Goal: Check status: Check status

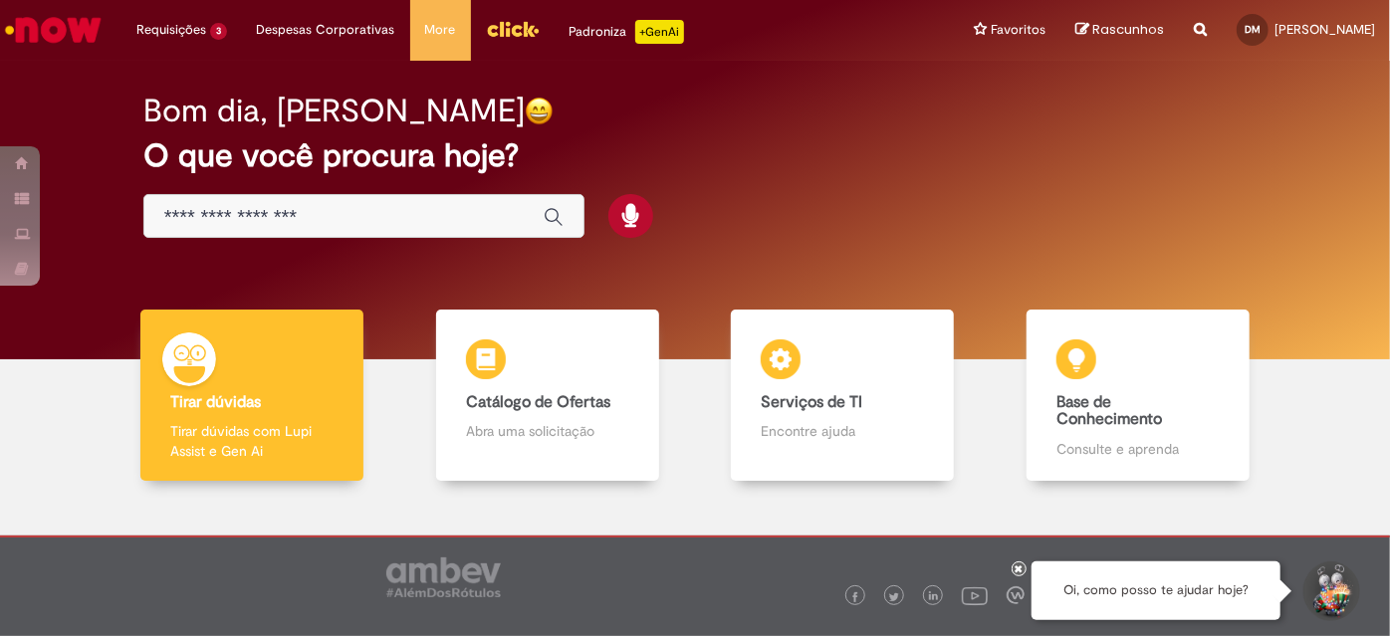
click at [292, 221] on input "Basta digitar aqui" at bounding box center [343, 217] width 359 height 23
click at [825, 183] on div "Bom dia, Douglas O que você procura hoje?" at bounding box center [695, 166] width 1173 height 169
click at [290, 219] on input "Basta digitar aqui" at bounding box center [343, 217] width 359 height 23
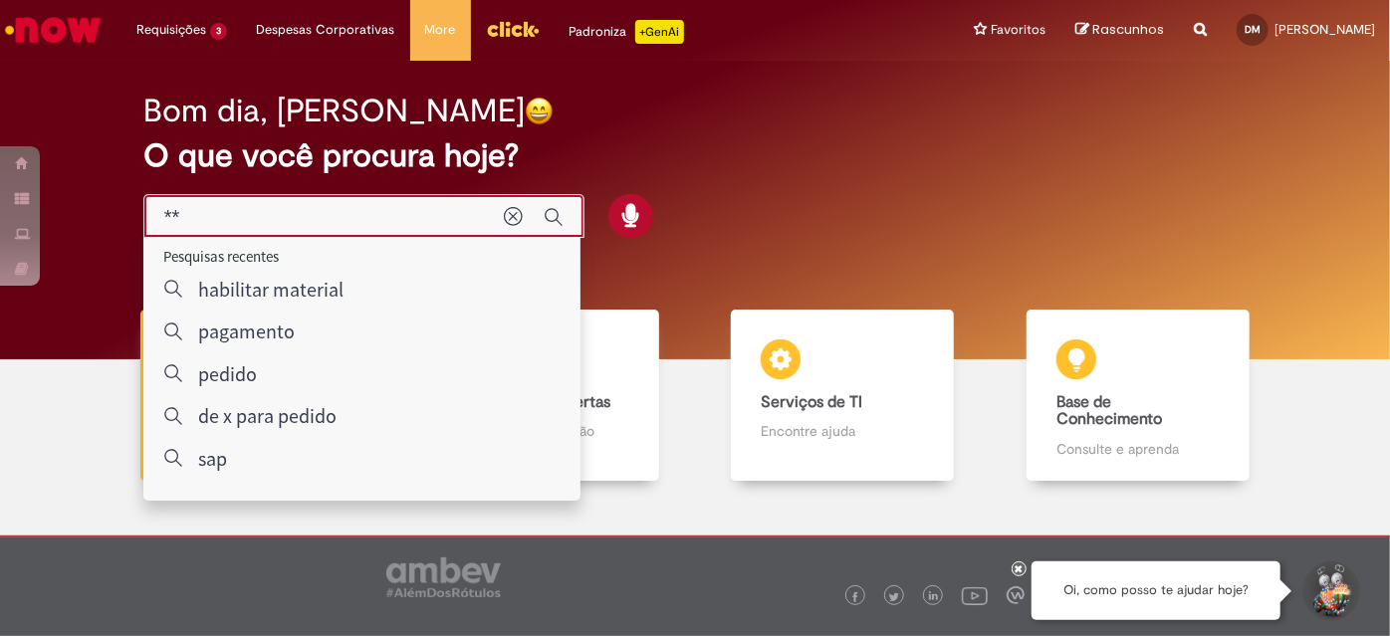
type input "*"
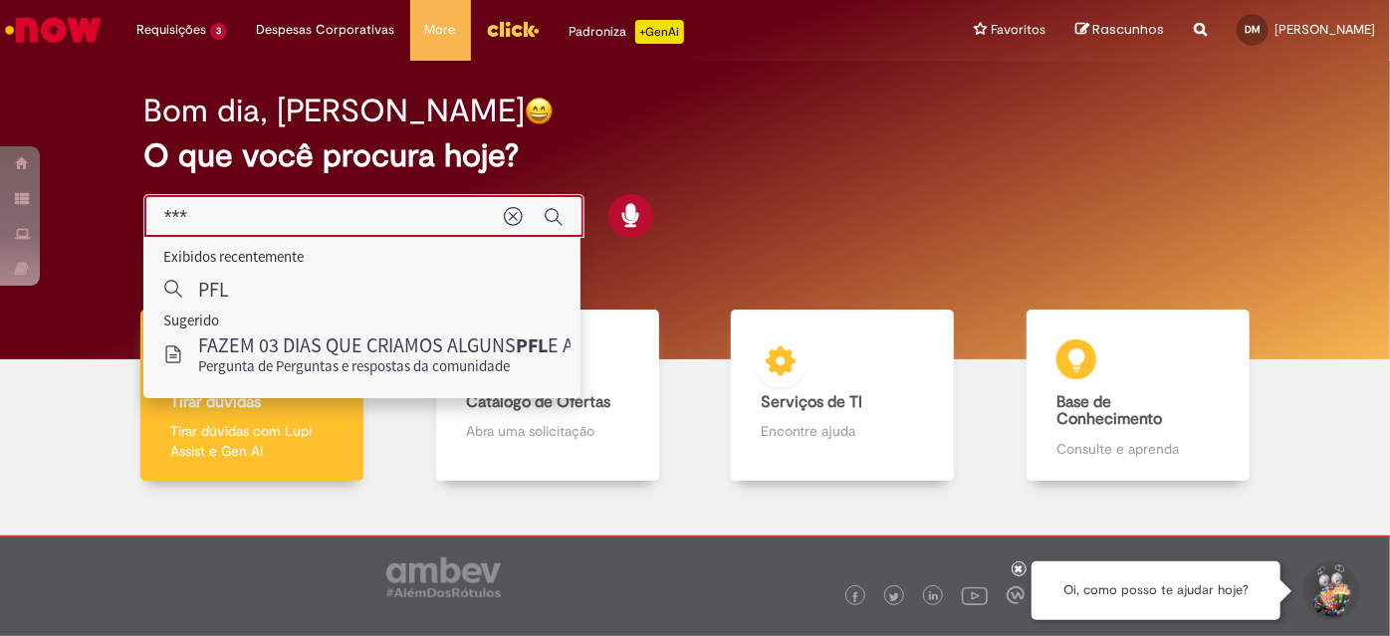
type input "***"
click at [834, 223] on div "Bom dia, Douglas O que você procura hoje?" at bounding box center [695, 166] width 1173 height 169
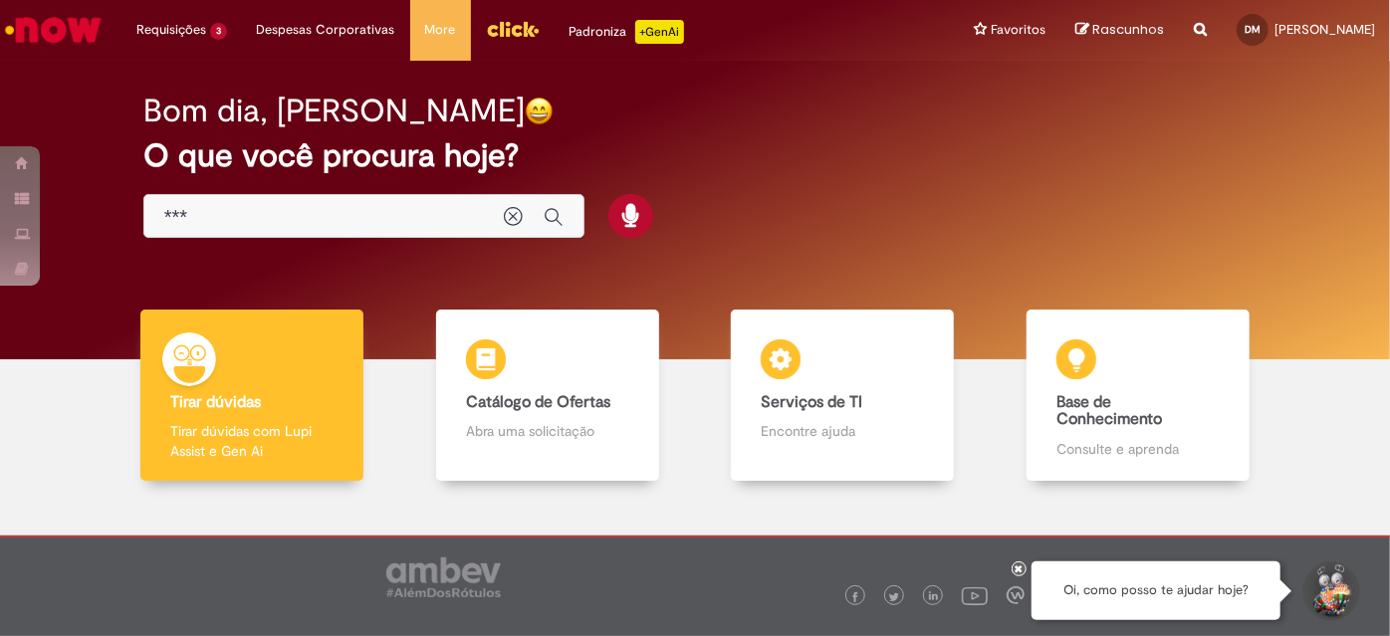
click at [838, 181] on div "Bom dia, Douglas O que você procura hoje?" at bounding box center [695, 166] width 1173 height 169
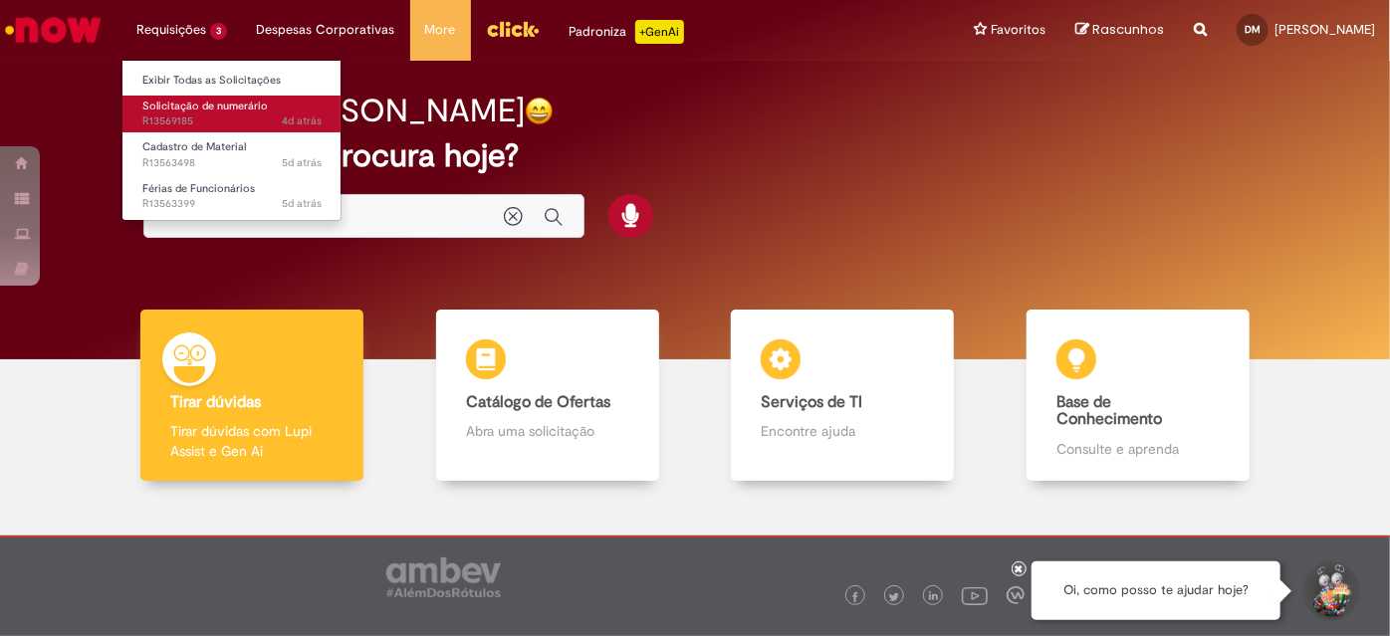
click at [213, 112] on link "Solicitação de numerário 4d atrás 4 dias atrás R13569185" at bounding box center [231, 114] width 219 height 37
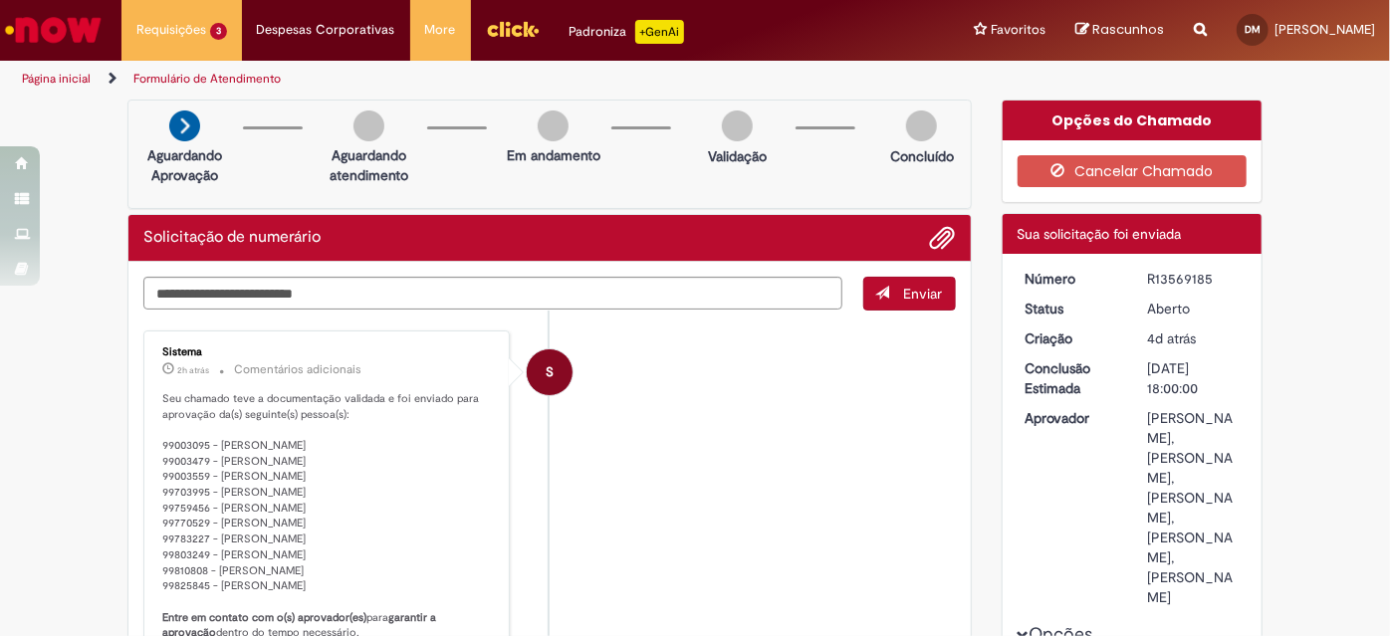
drag, startPoint x: 337, startPoint y: 466, endPoint x: 159, endPoint y: 408, distance: 187.3
click at [162, 408] on p "Seu chamado teve a documentação validada e foi enviado para aprovação da(s) seg…" at bounding box center [327, 570] width 331 height 359
click at [250, 487] on p "Seu chamado teve a documentação validada e foi enviado para aprovação da(s) seg…" at bounding box center [327, 570] width 331 height 359
click at [1173, 285] on div "R13569185" at bounding box center [1193, 279] width 93 height 20
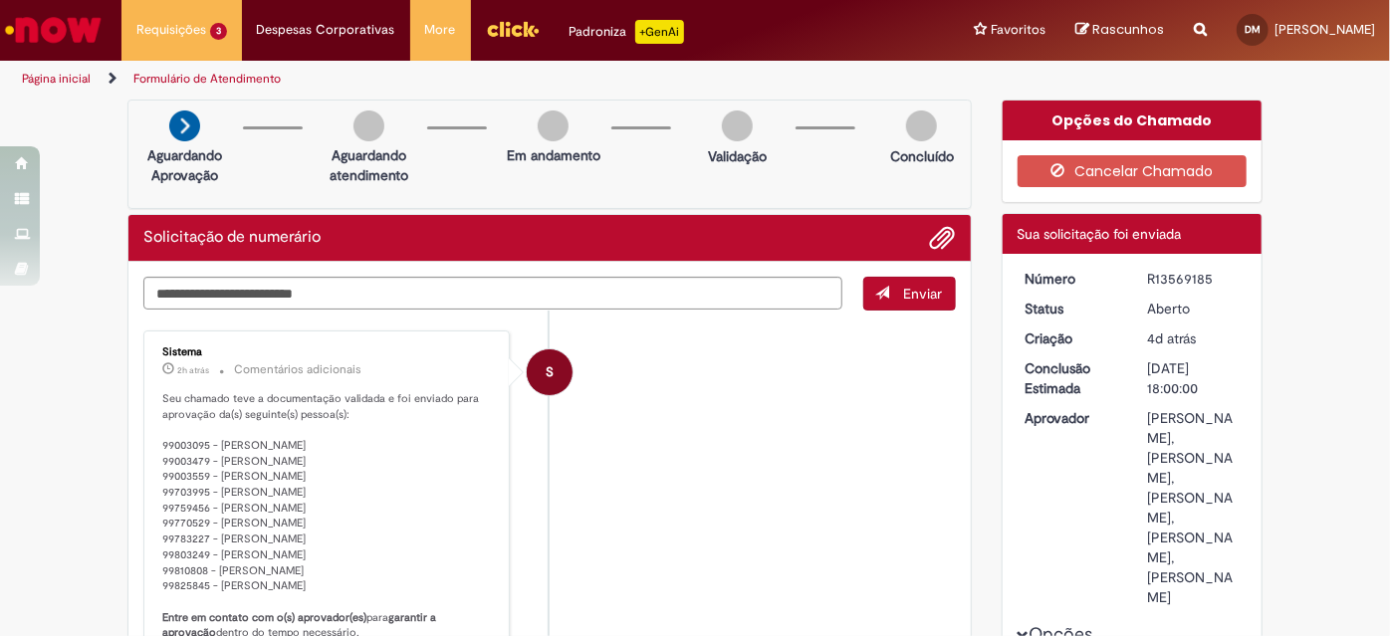
copy div "R13569185"
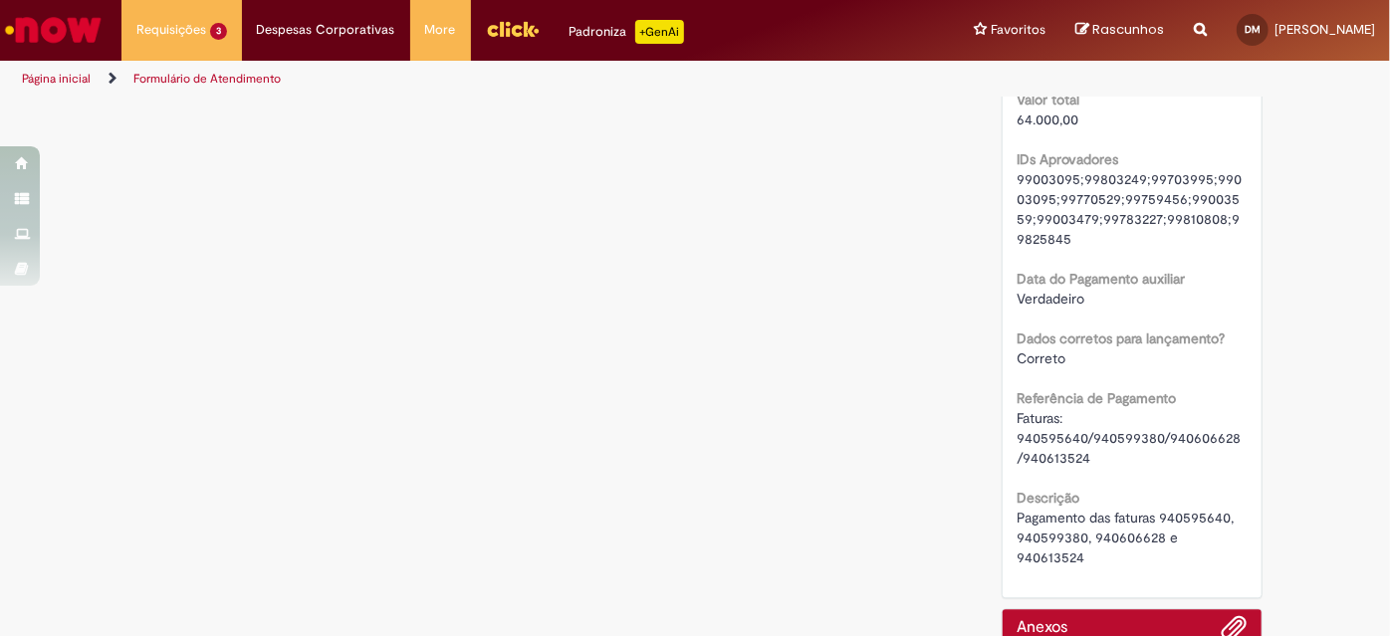
scroll to position [2352, 0]
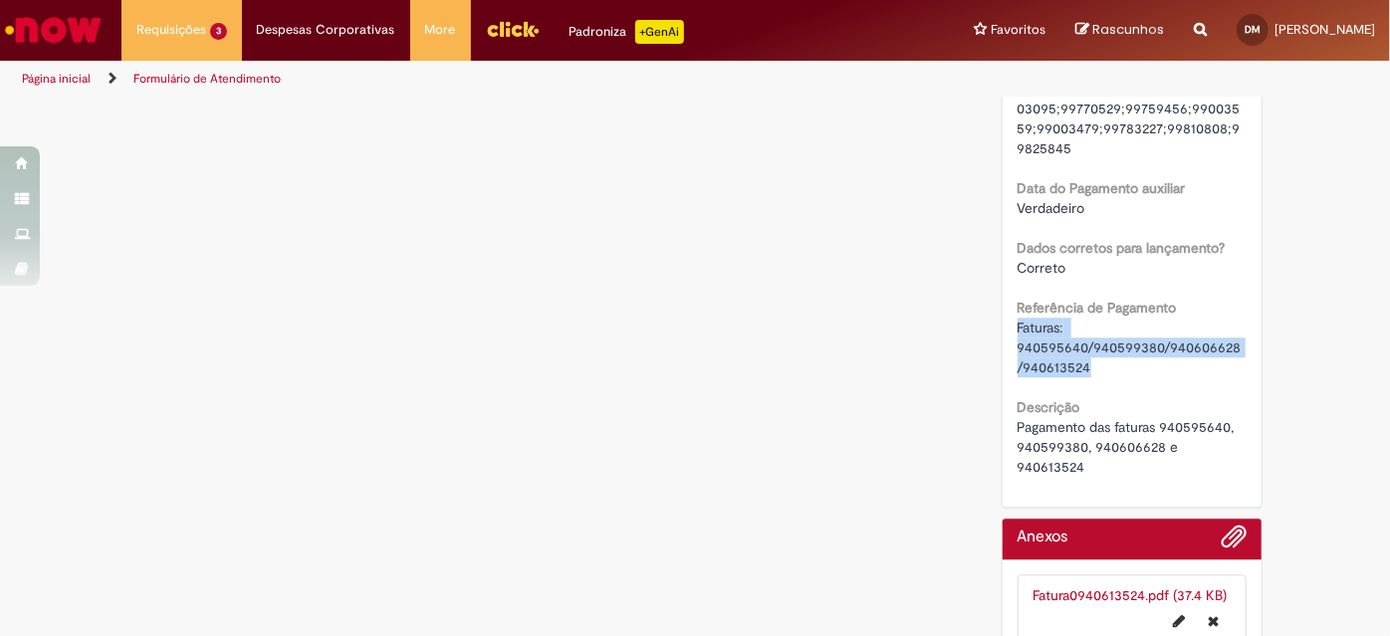
drag, startPoint x: 1072, startPoint y: 445, endPoint x: 1005, endPoint y: 405, distance: 77.7
copy span "Faturas: 940595640/940599380/940606628/940613524"
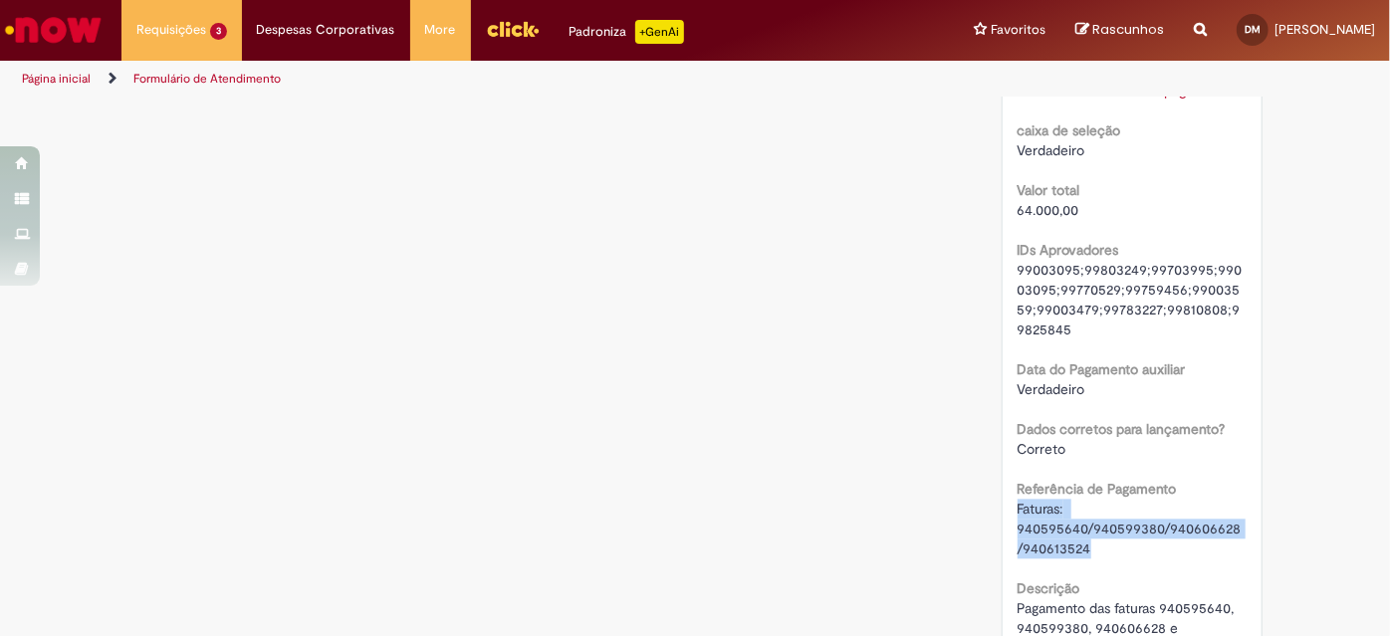
scroll to position [2080, 0]
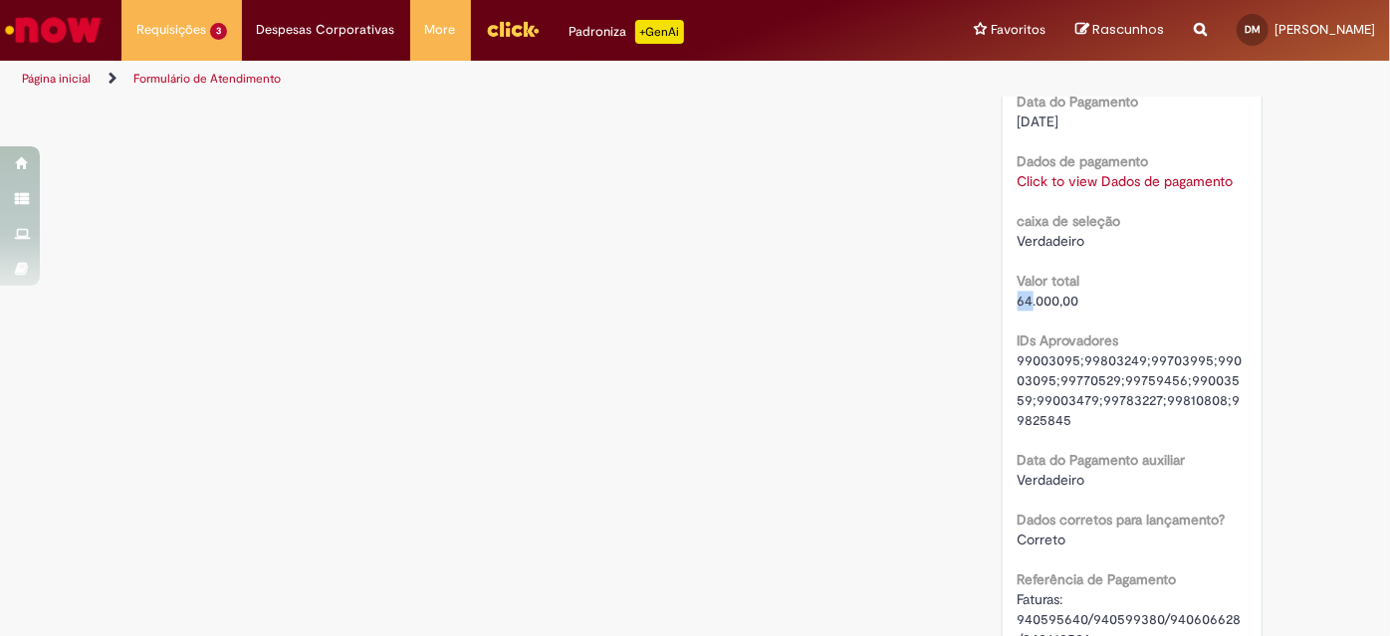
drag, startPoint x: 1011, startPoint y: 376, endPoint x: 1023, endPoint y: 378, distance: 12.1
copy span "64"
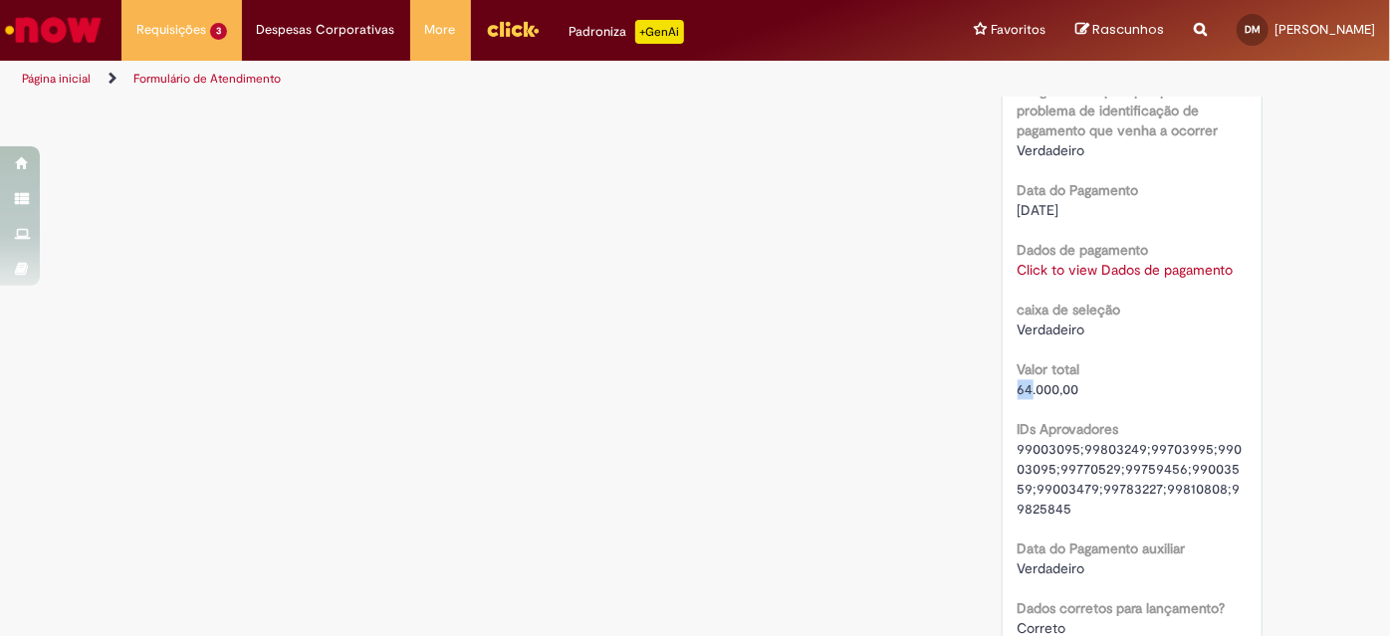
scroll to position [1900, 0]
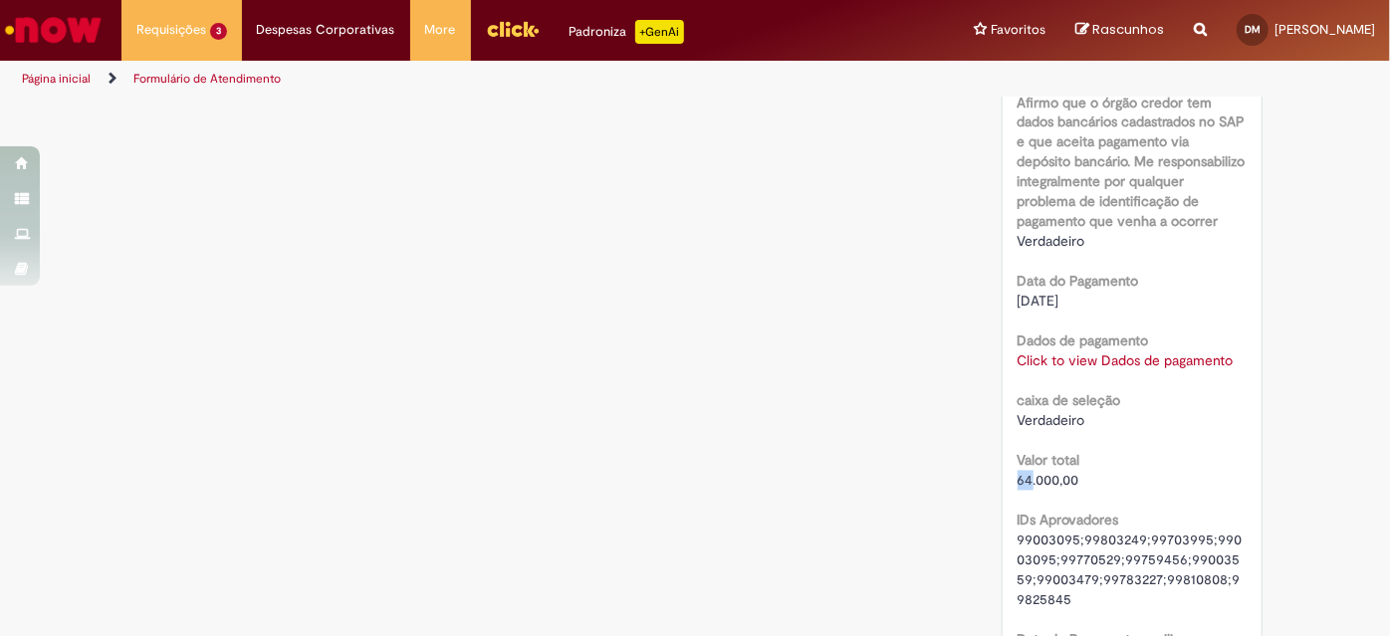
click at [1098, 370] on link "Click to view Dados de pagamento" at bounding box center [1125, 361] width 216 height 18
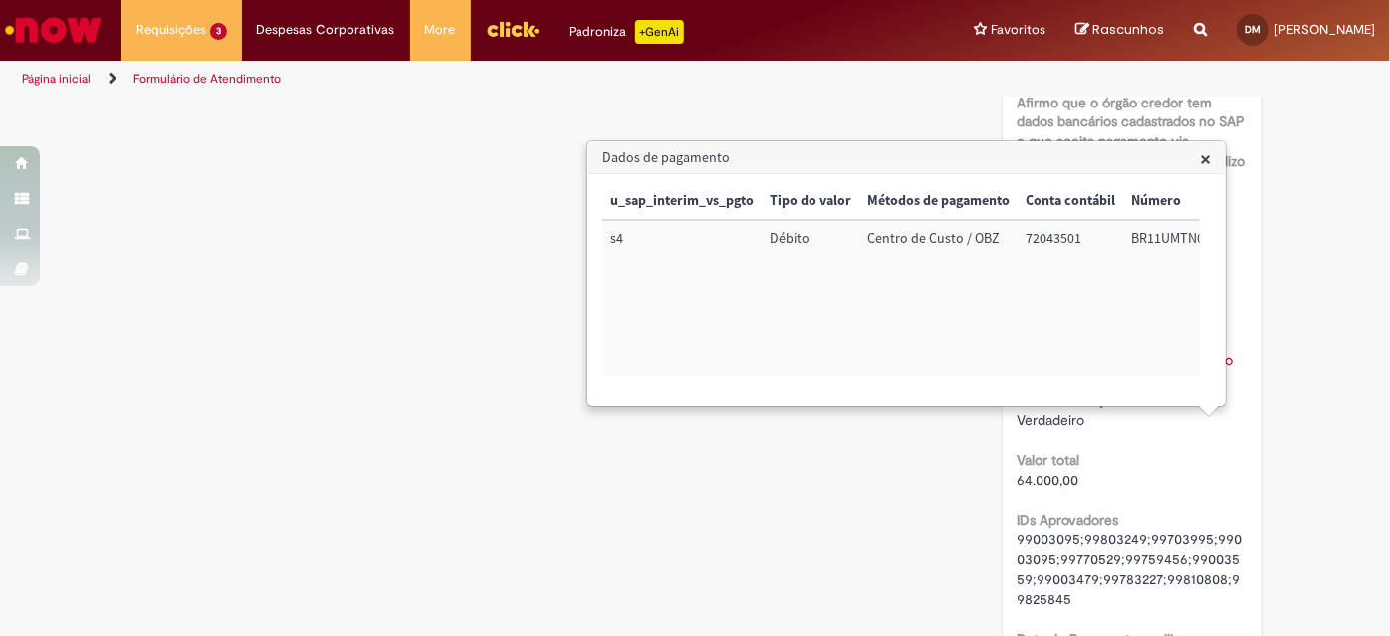
click at [1056, 237] on td "72043501" at bounding box center [1070, 298] width 106 height 156
copy td "72043501"
click at [1179, 245] on td "BR11UMTN09" at bounding box center [1171, 298] width 96 height 156
click at [1179, 244] on td "BR11UMTN09" at bounding box center [1171, 298] width 96 height 156
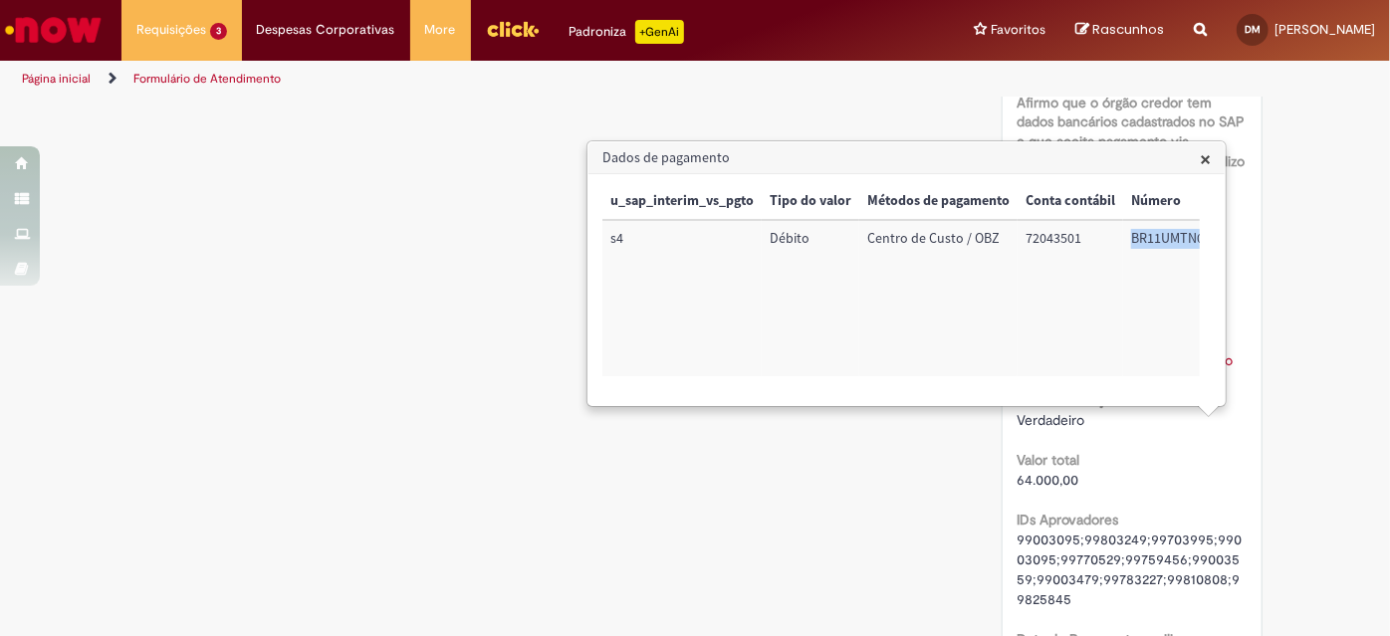
copy td "BR11UMTN09"
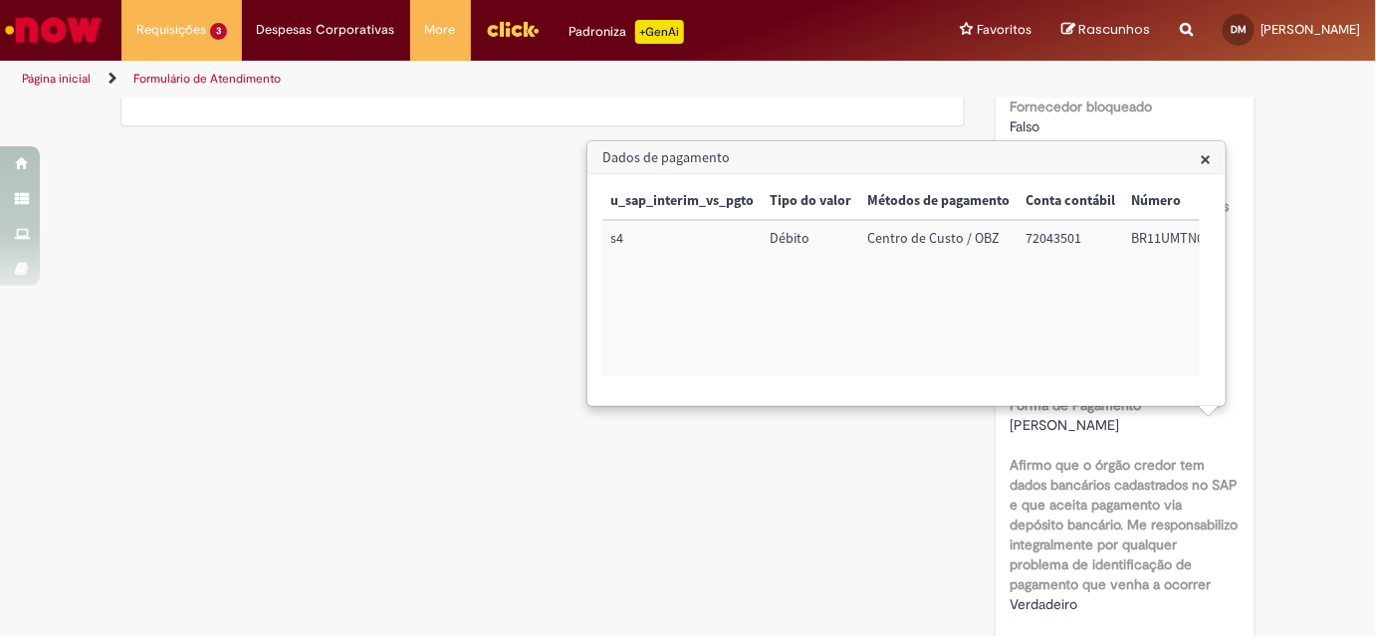
click at [1205, 158] on div "SAP Interim s4 Cod SAP solicitante 90118884 Empresa do solicitante AMBEV S.A. C…" at bounding box center [1125, 213] width 230 height 2156
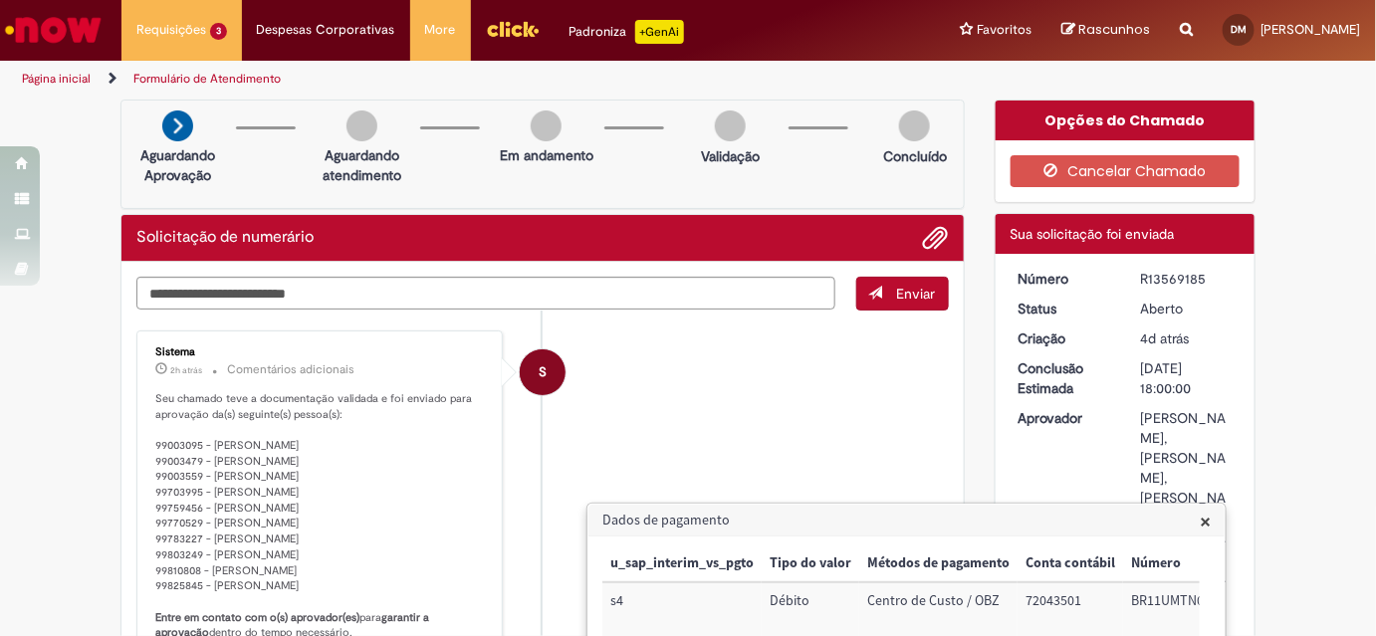
scroll to position [271, 0]
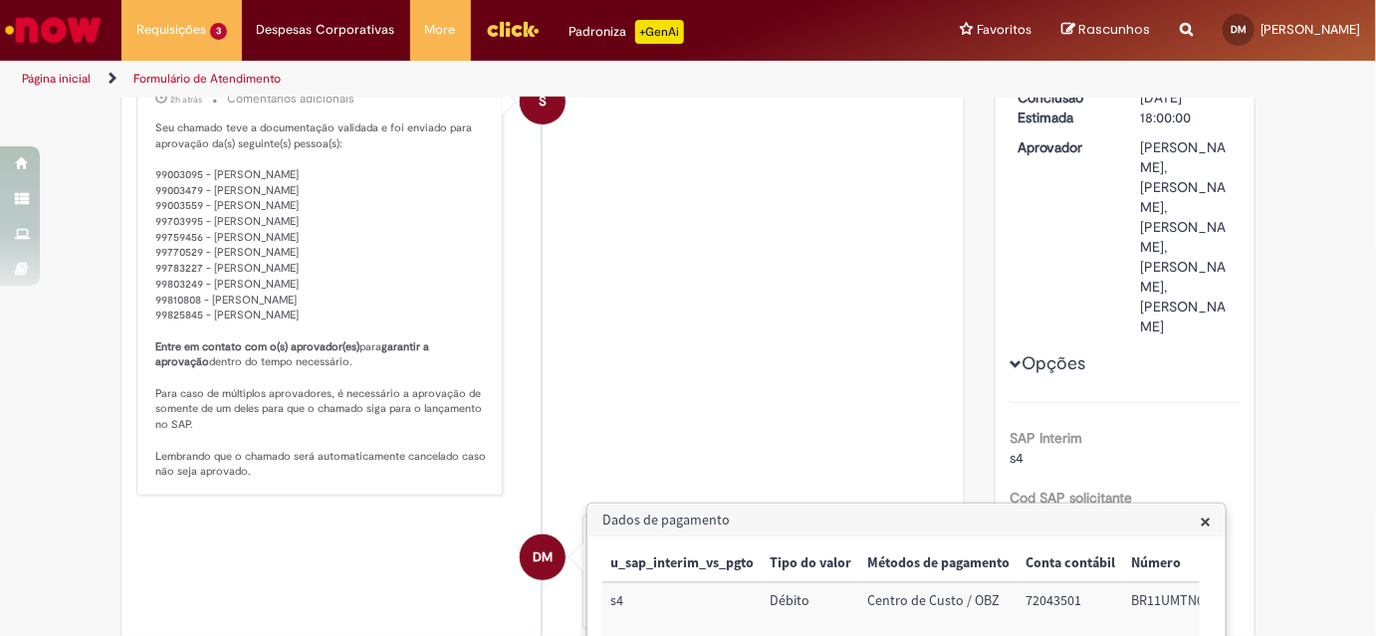
click at [381, 307] on p "Seu chamado teve a documentação validada e foi enviado para aprovação da(s) seg…" at bounding box center [320, 299] width 331 height 359
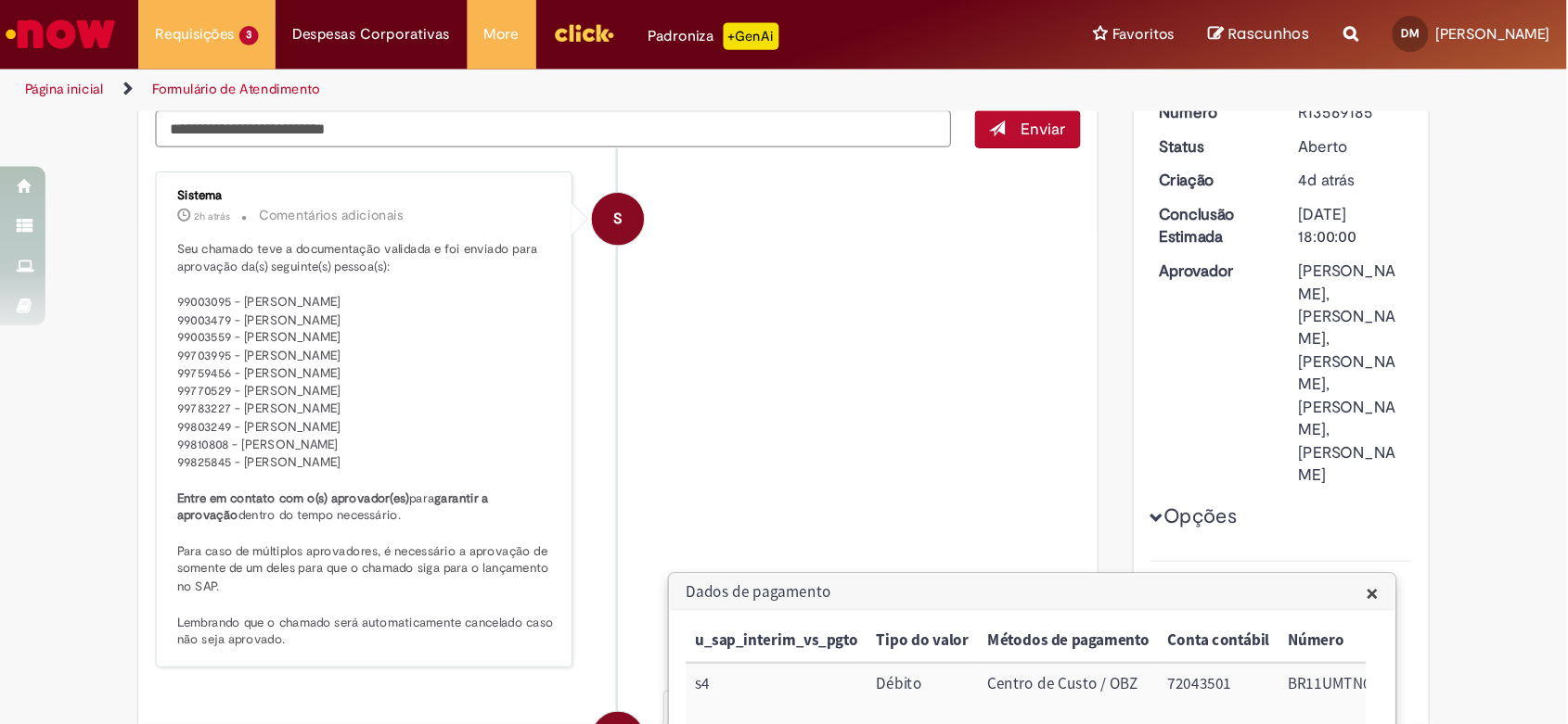
scroll to position [168, 0]
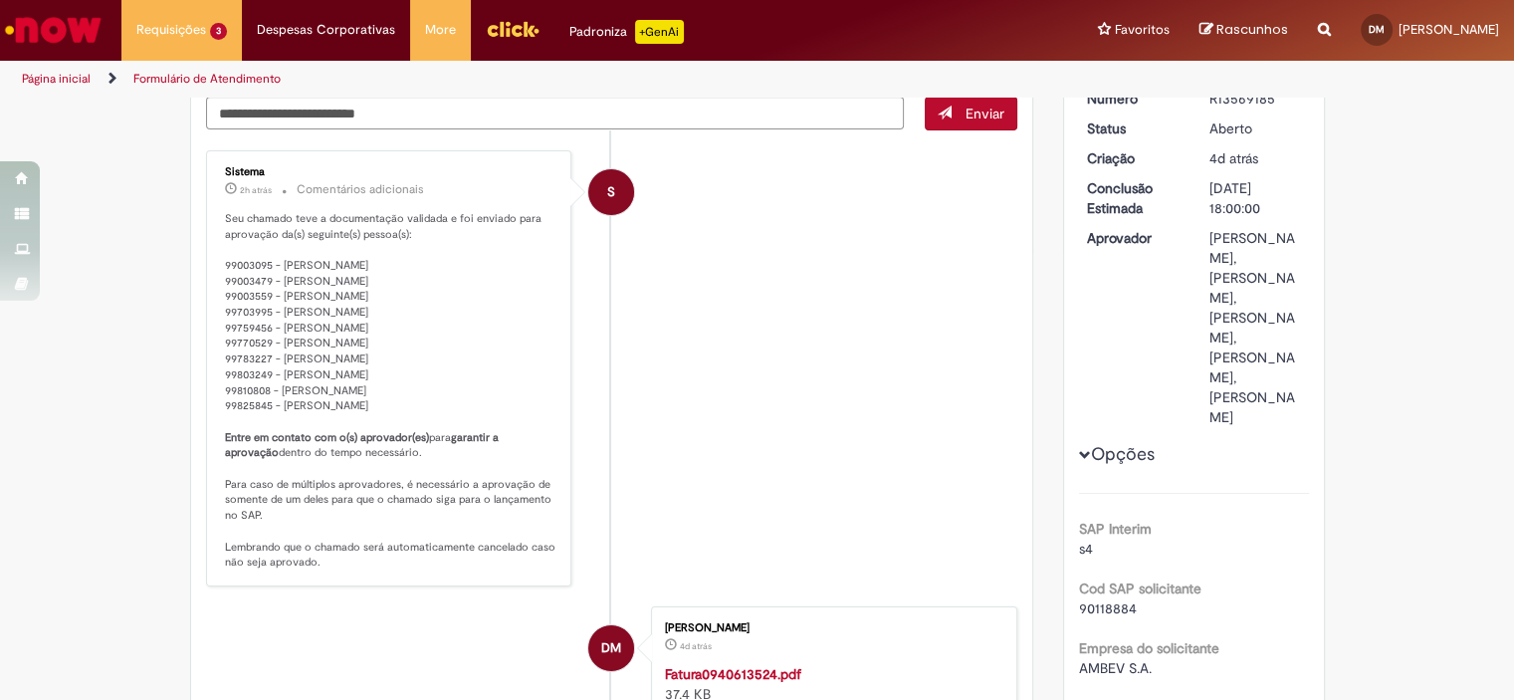
click at [742, 408] on li "S Sistema 2h atrás 2 horas atrás Comentários adicionais Seu chamado teve a docu…" at bounding box center [612, 368] width 812 height 436
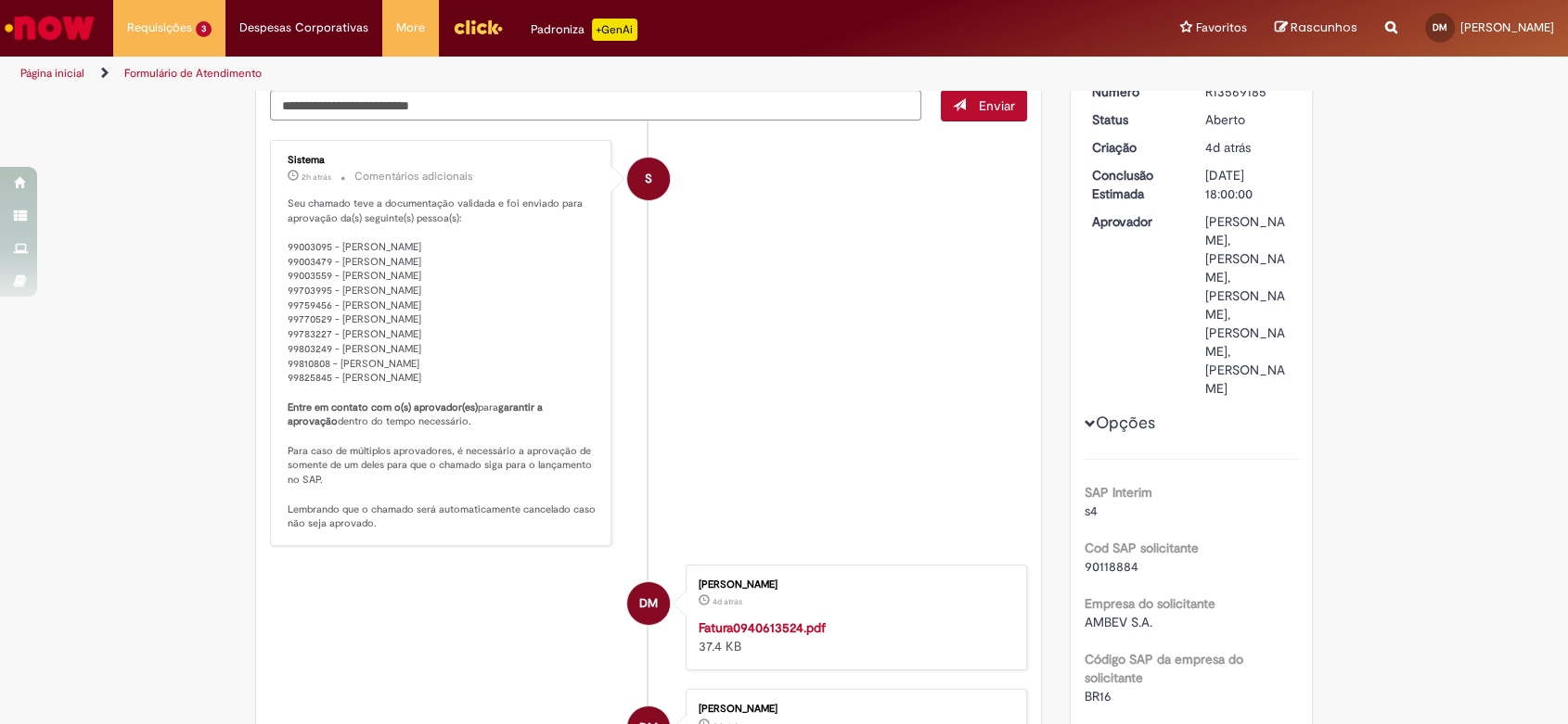
scroll to position [0, 0]
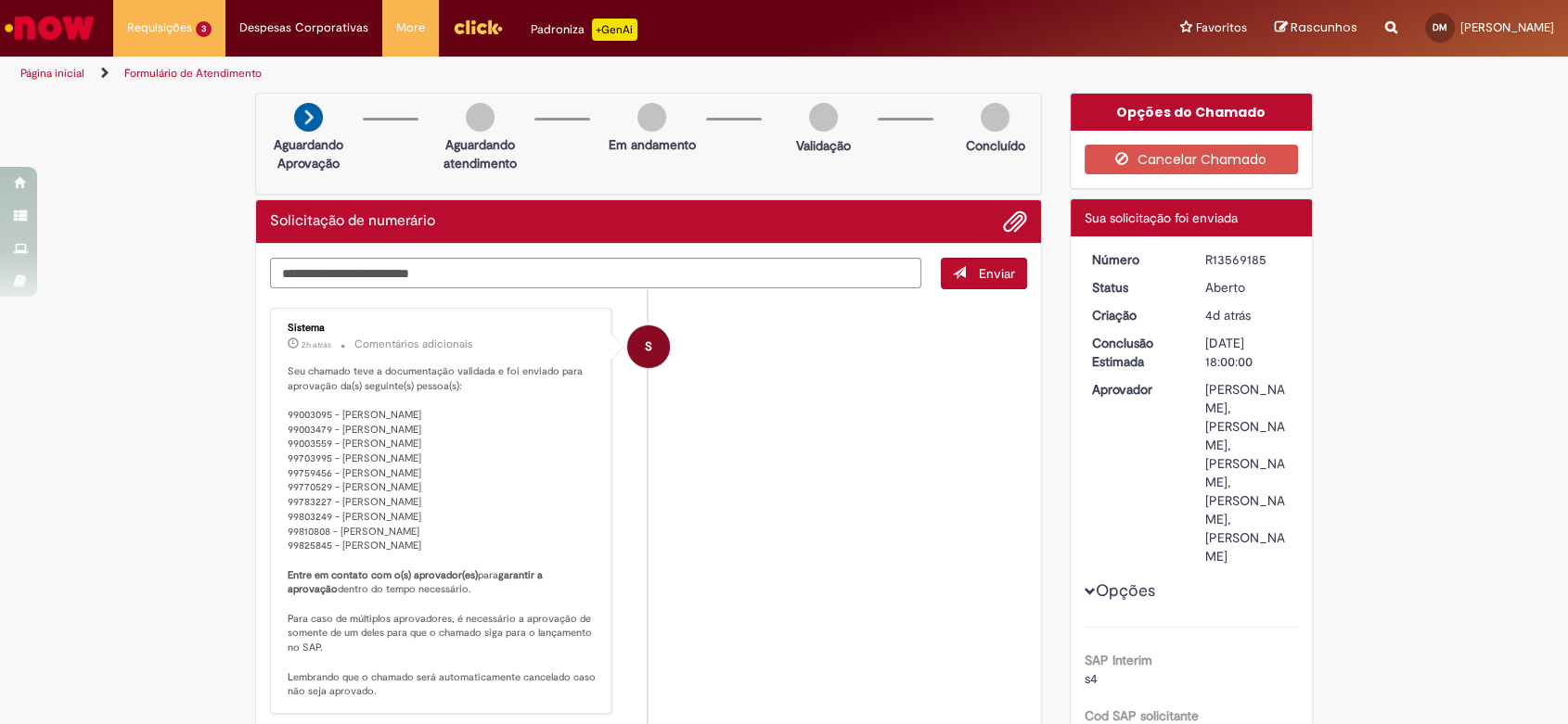
click at [725, 447] on li "S Sistema 2h atrás 2 horas atrás Comentários adicionais Seu chamado teve a docu…" at bounding box center [649, 511] width 757 height 406
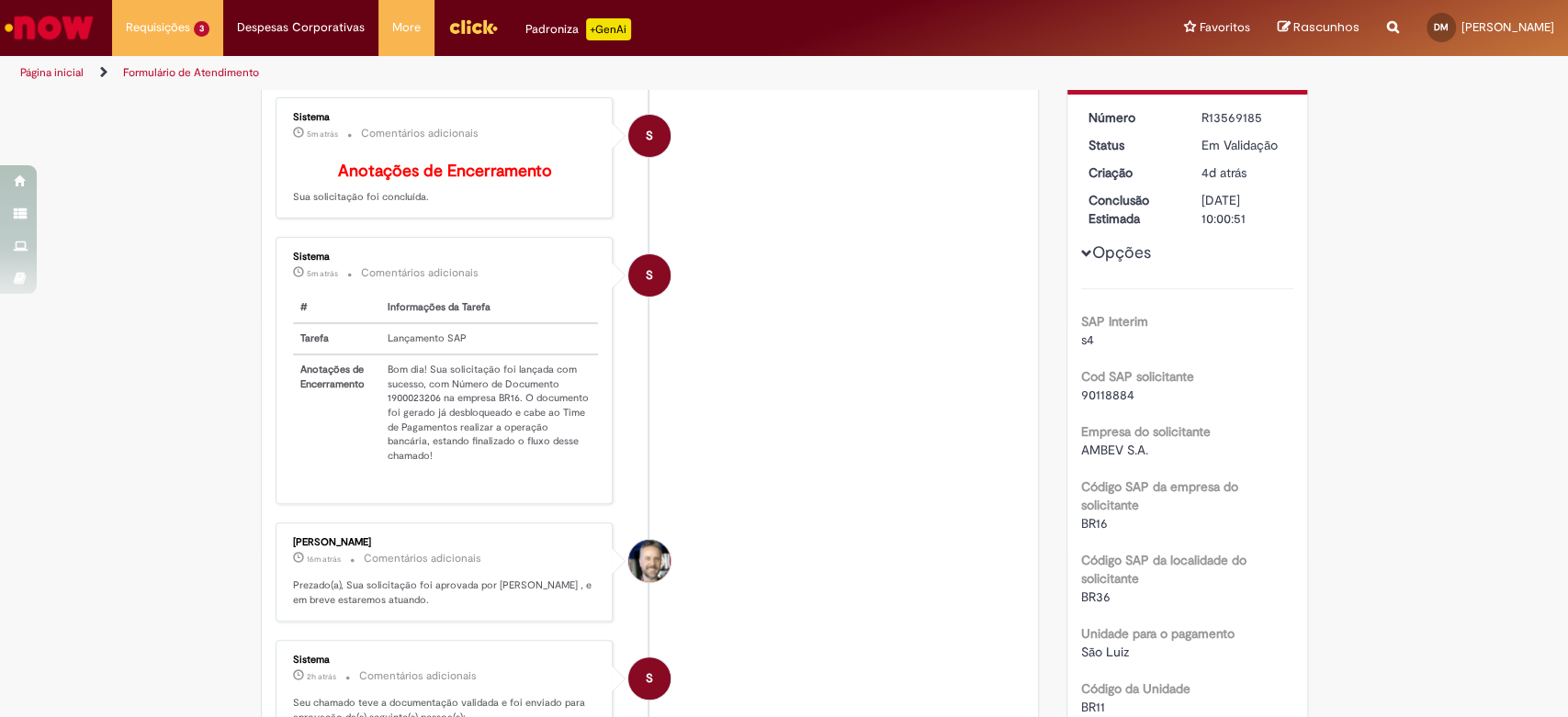
scroll to position [74, 0]
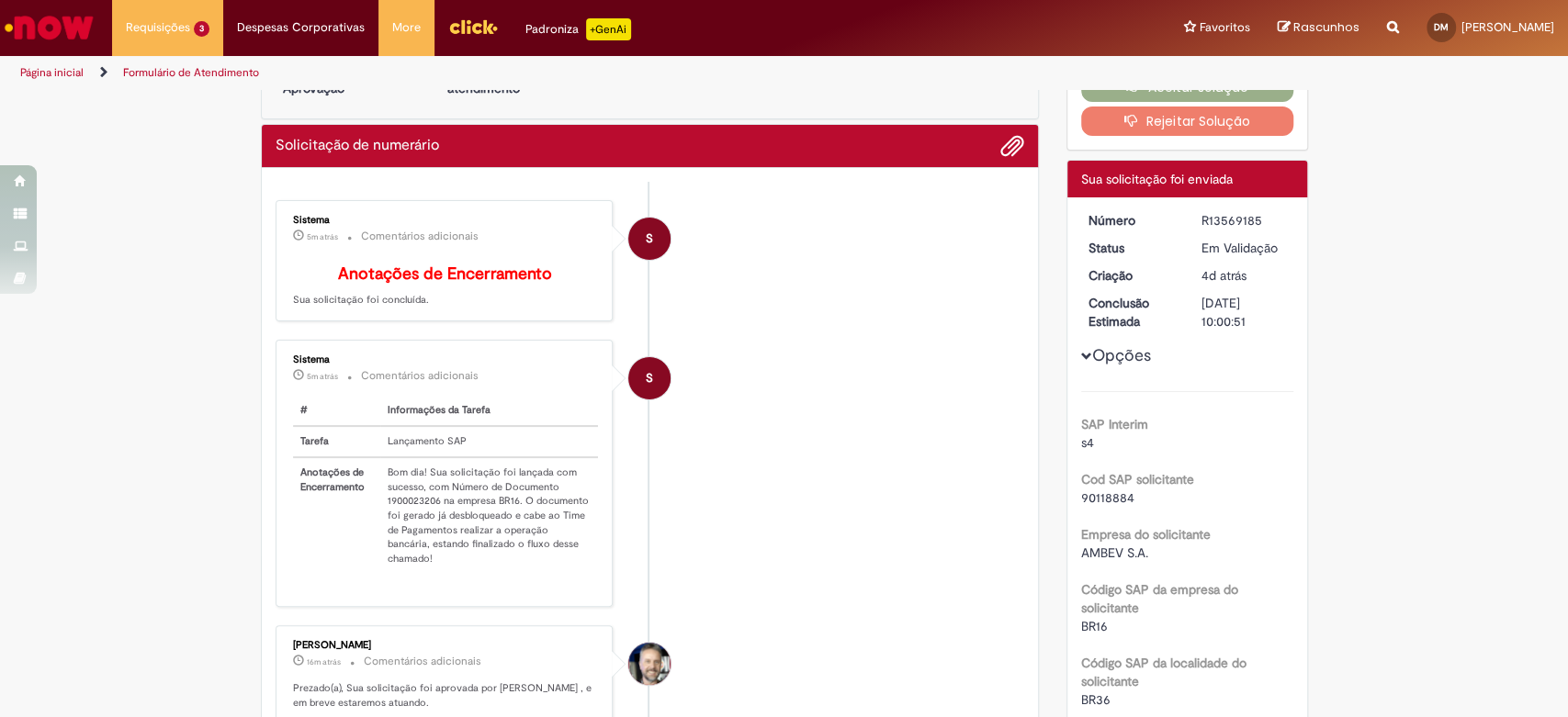
click at [402, 510] on td "Bom dia! Sua solicitação foi lançada com sucesso, com Número de Documento 19000…" at bounding box center [489, 516] width 219 height 116
copy td "1900023206"
click at [808, 406] on li "S Sistema 5m atrás 5 minutos atrás Comentários adicionais # Informações da Tare…" at bounding box center [651, 472] width 749 height 267
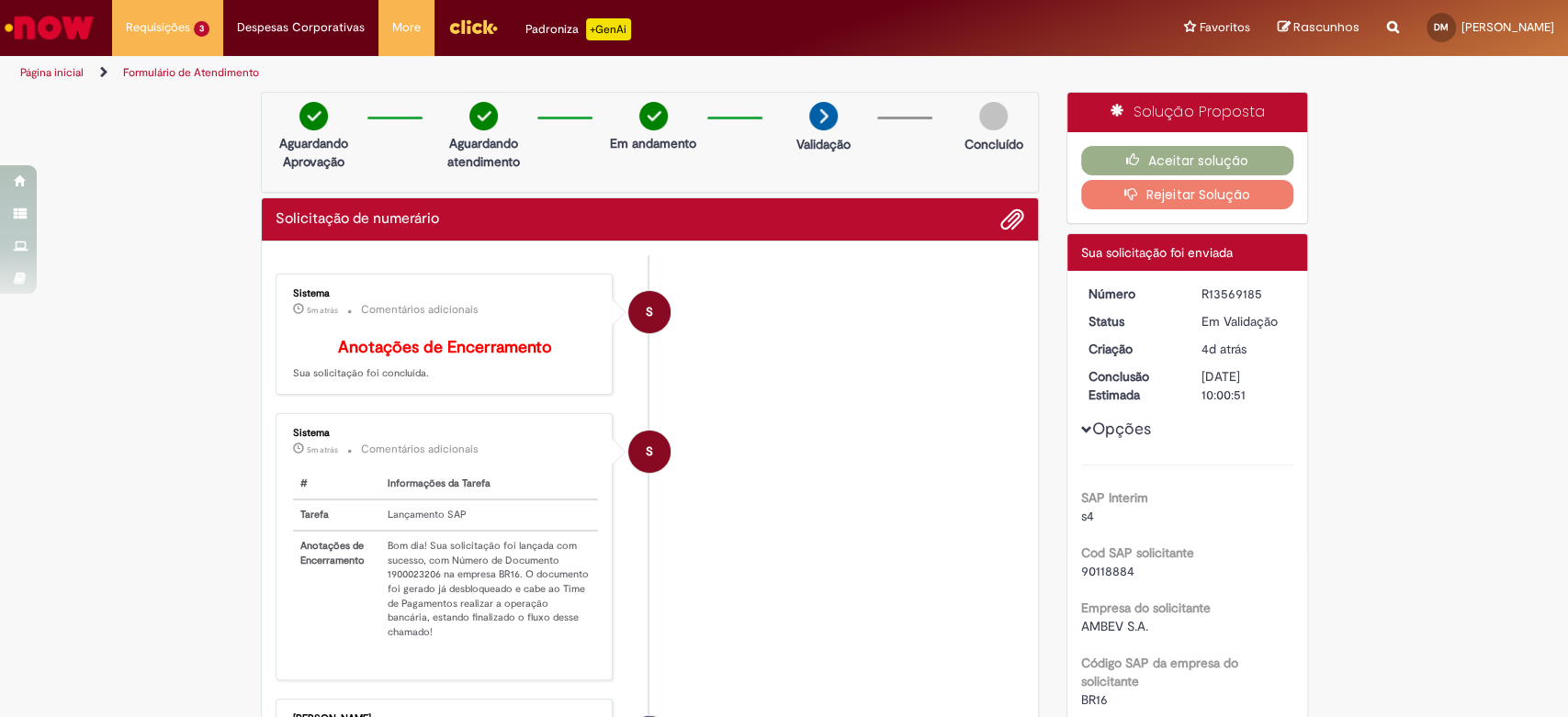
scroll to position [102, 0]
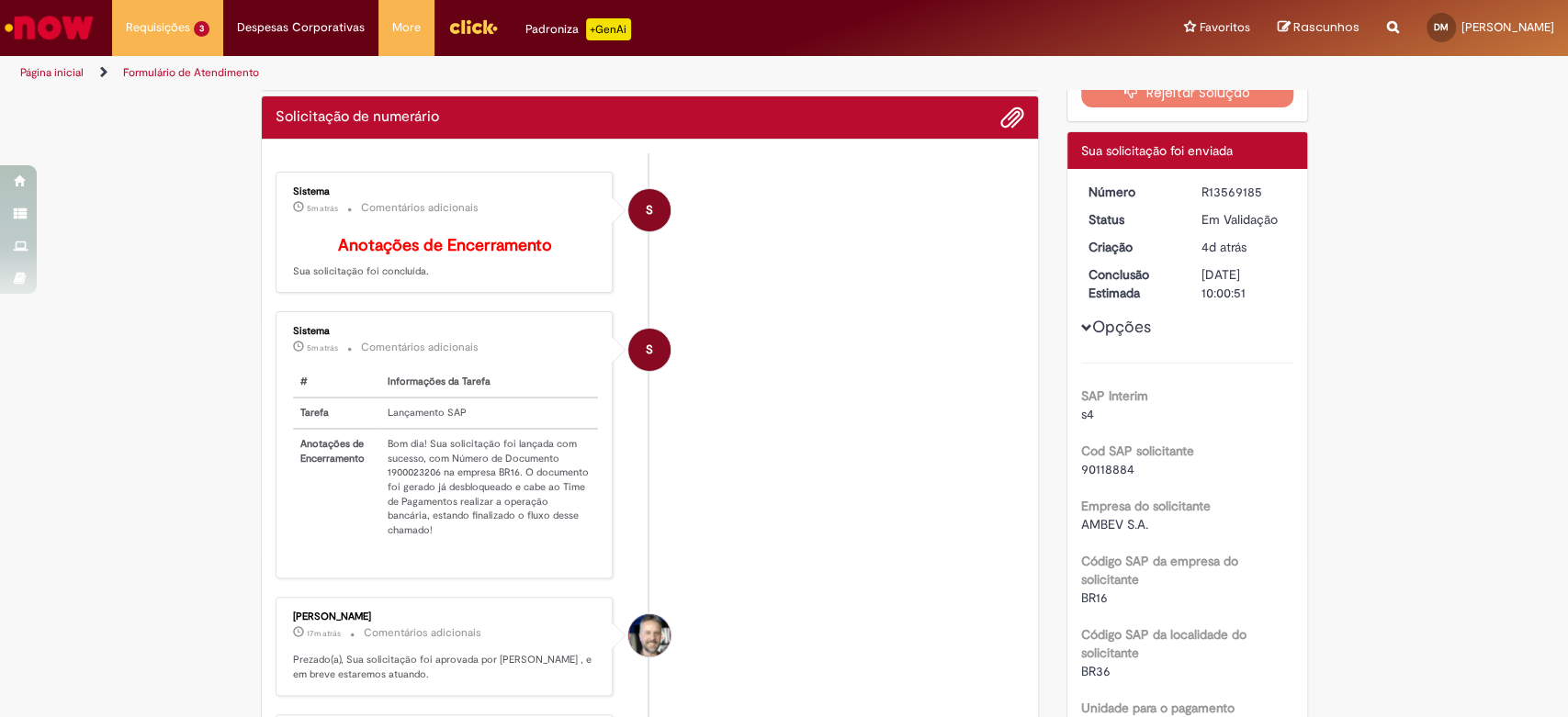
click at [409, 484] on td "Bom dia! Sua solicitação foi lançada com sucesso, com Número de Documento 19000…" at bounding box center [489, 487] width 219 height 116
copy td "1900023206"
click at [733, 413] on li "S Sistema 7m atrás 7 minutos atrás Comentários adicionais # Informações da Tare…" at bounding box center [651, 444] width 749 height 267
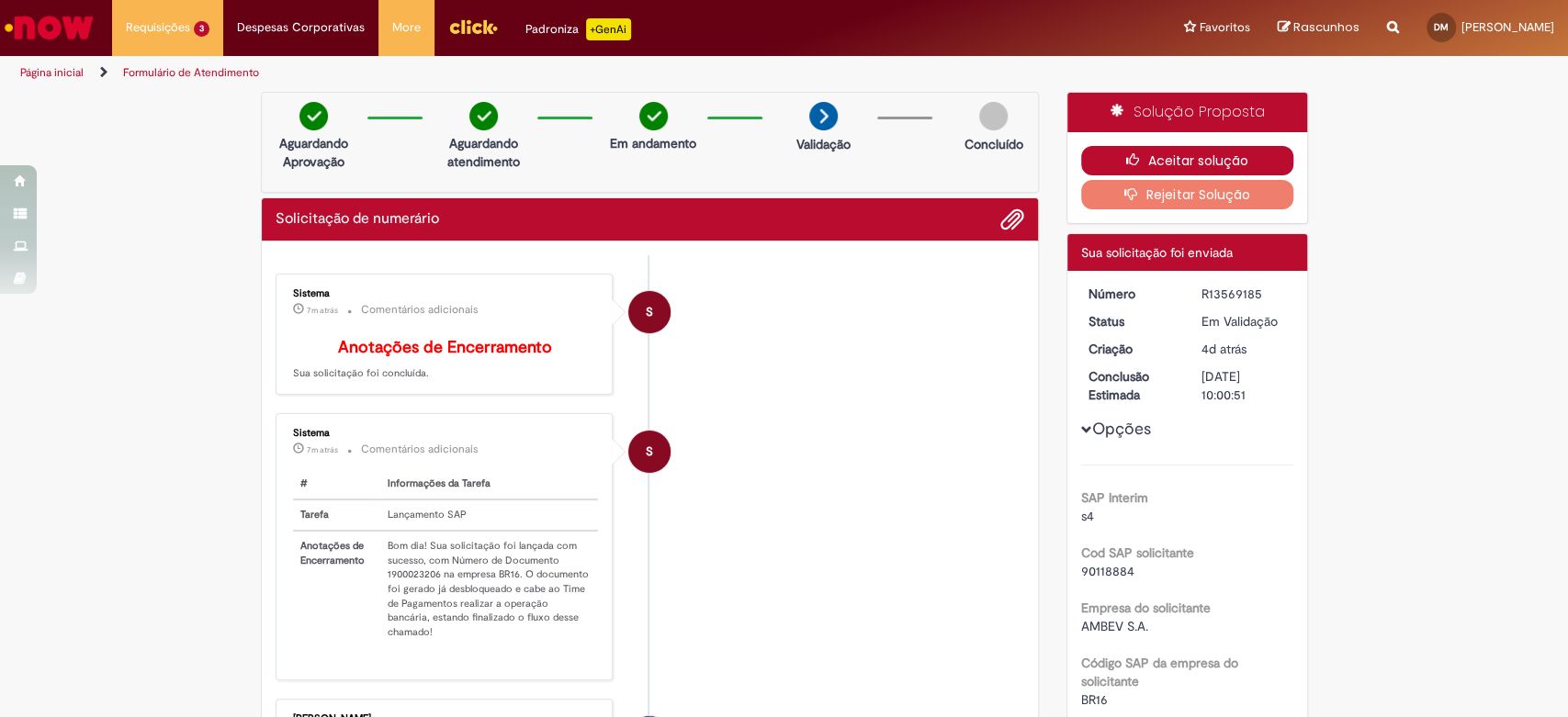
click at [1126, 158] on icon "button" at bounding box center [1137, 160] width 22 height 13
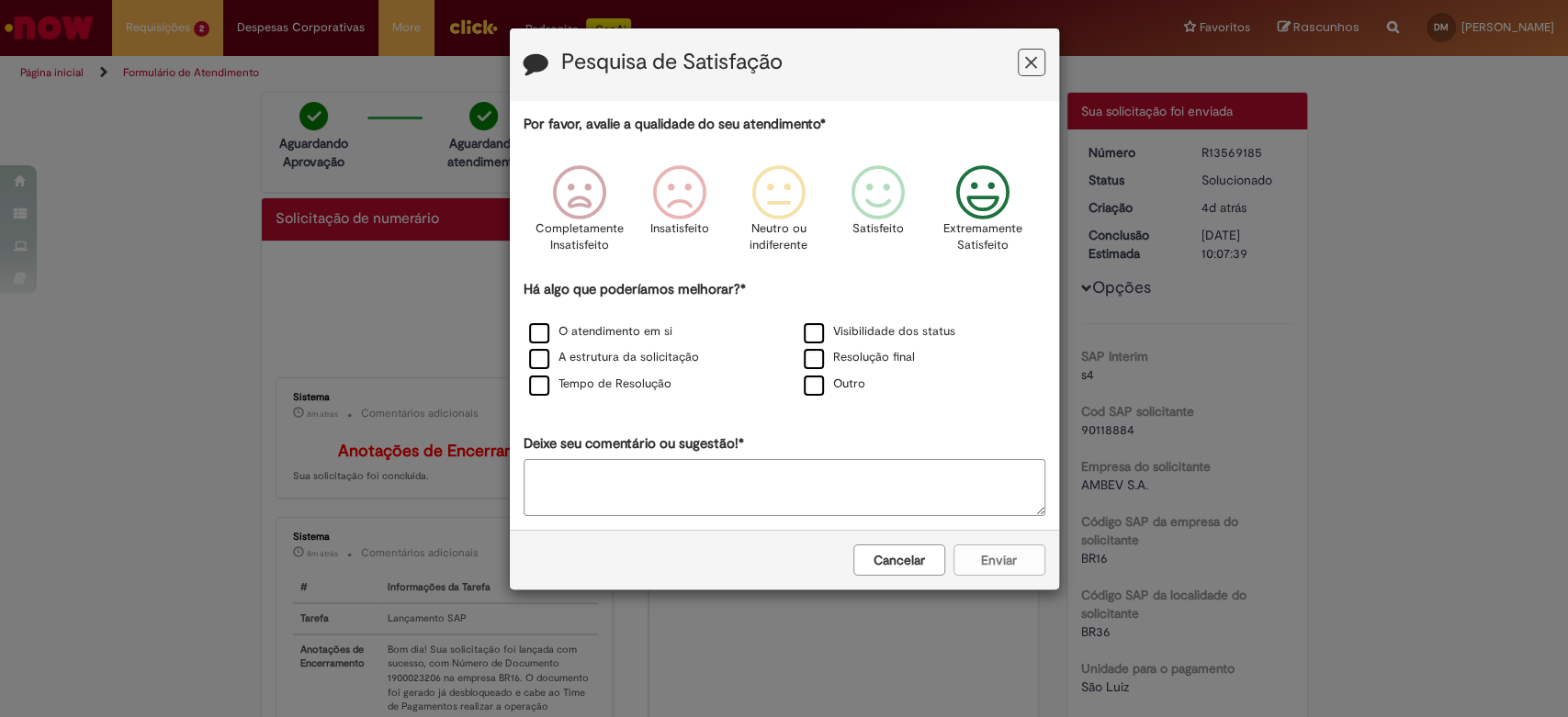
click at [985, 236] on p "Extremamente Satisfeito" at bounding box center [983, 237] width 79 height 34
click at [599, 329] on label "O atendimento em si" at bounding box center [600, 331] width 143 height 18
click at [977, 552] on button "Enviar" at bounding box center [999, 560] width 92 height 31
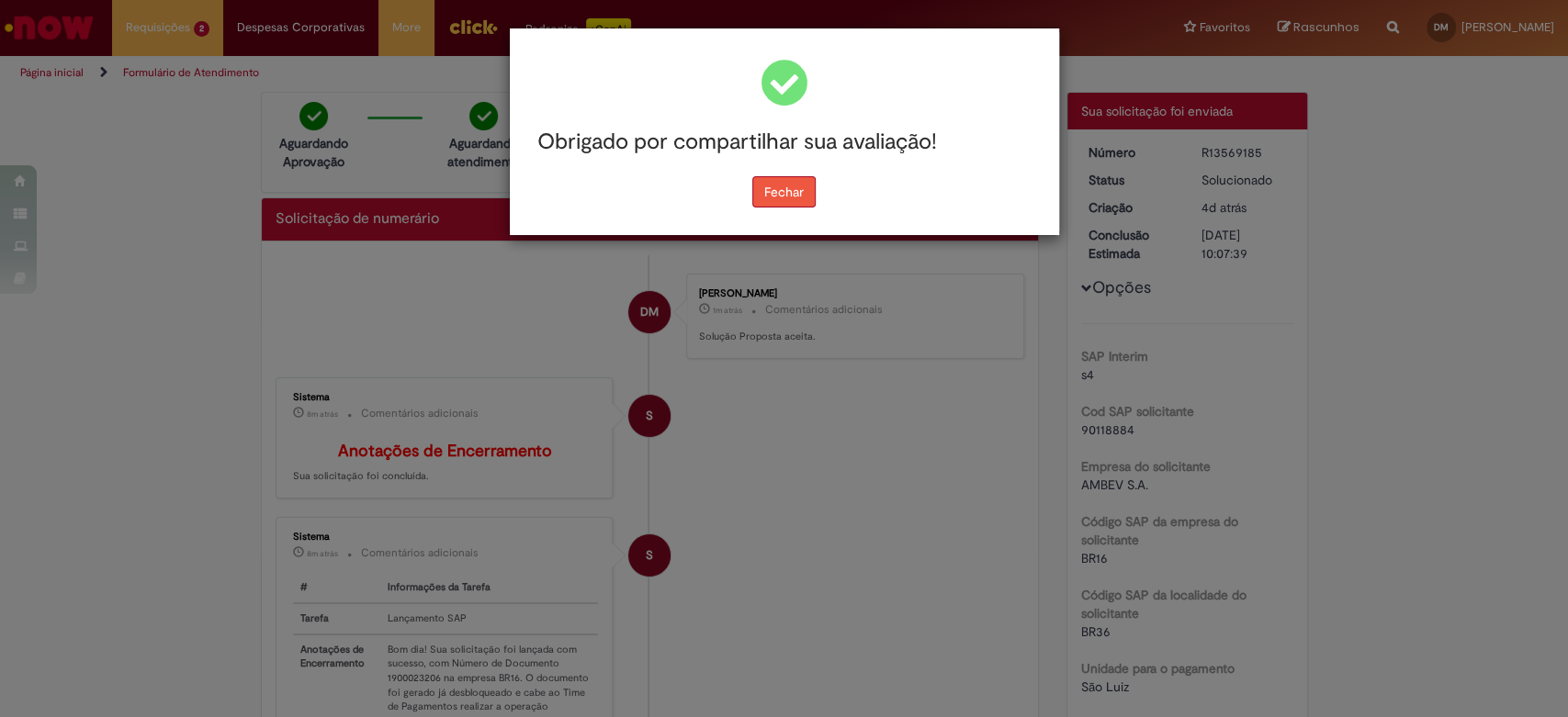
click at [808, 182] on button "Fechar" at bounding box center [784, 192] width 64 height 31
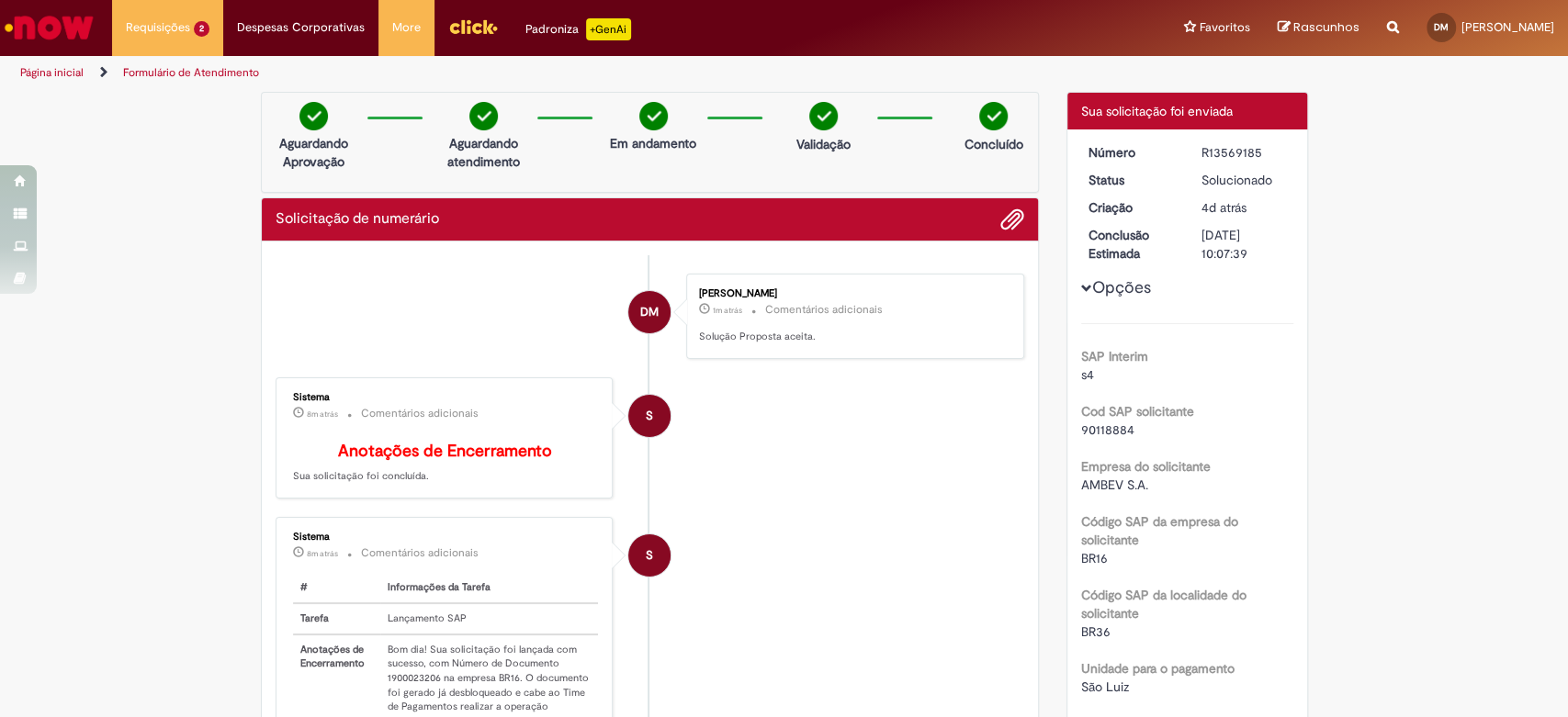
click at [807, 189] on div at bounding box center [784, 358] width 1568 height 717
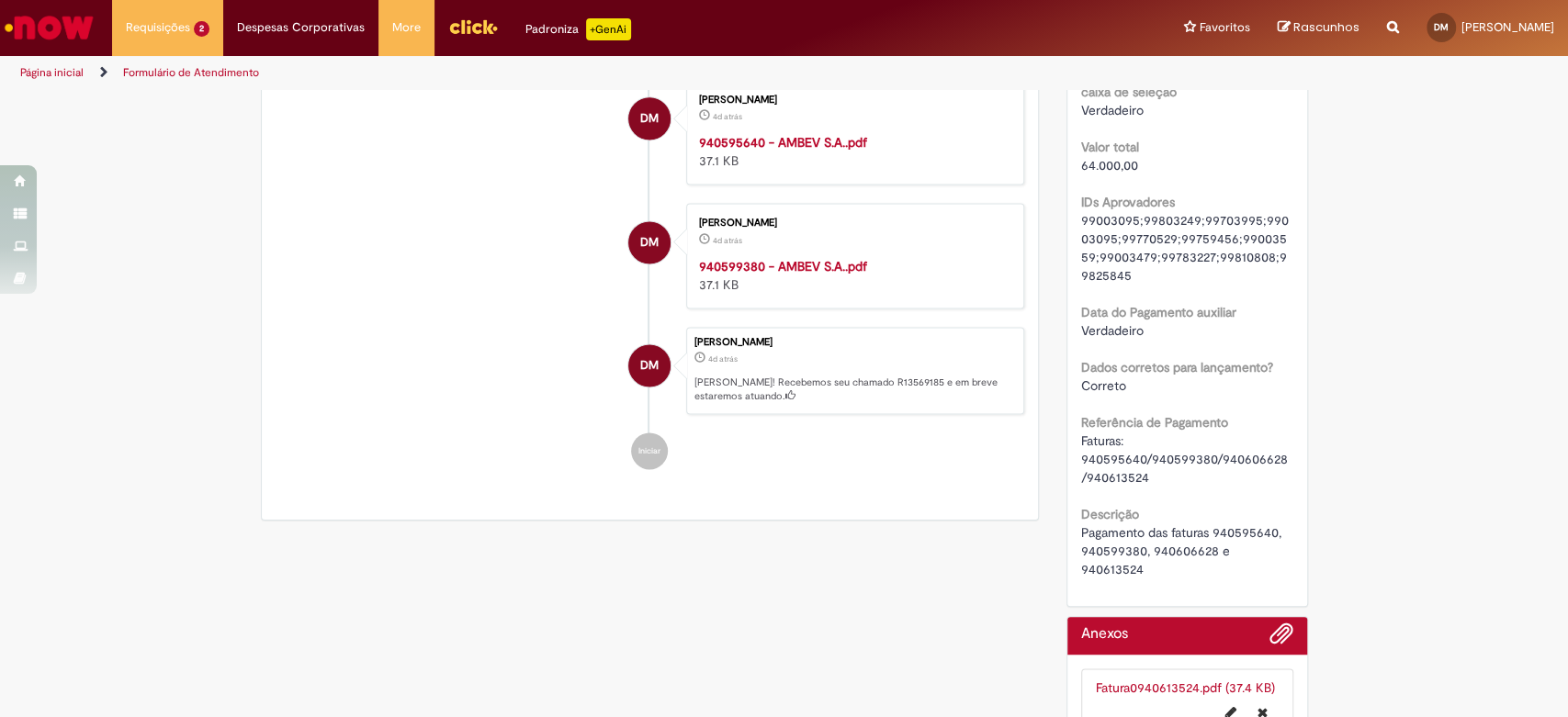
scroll to position [1837, 0]
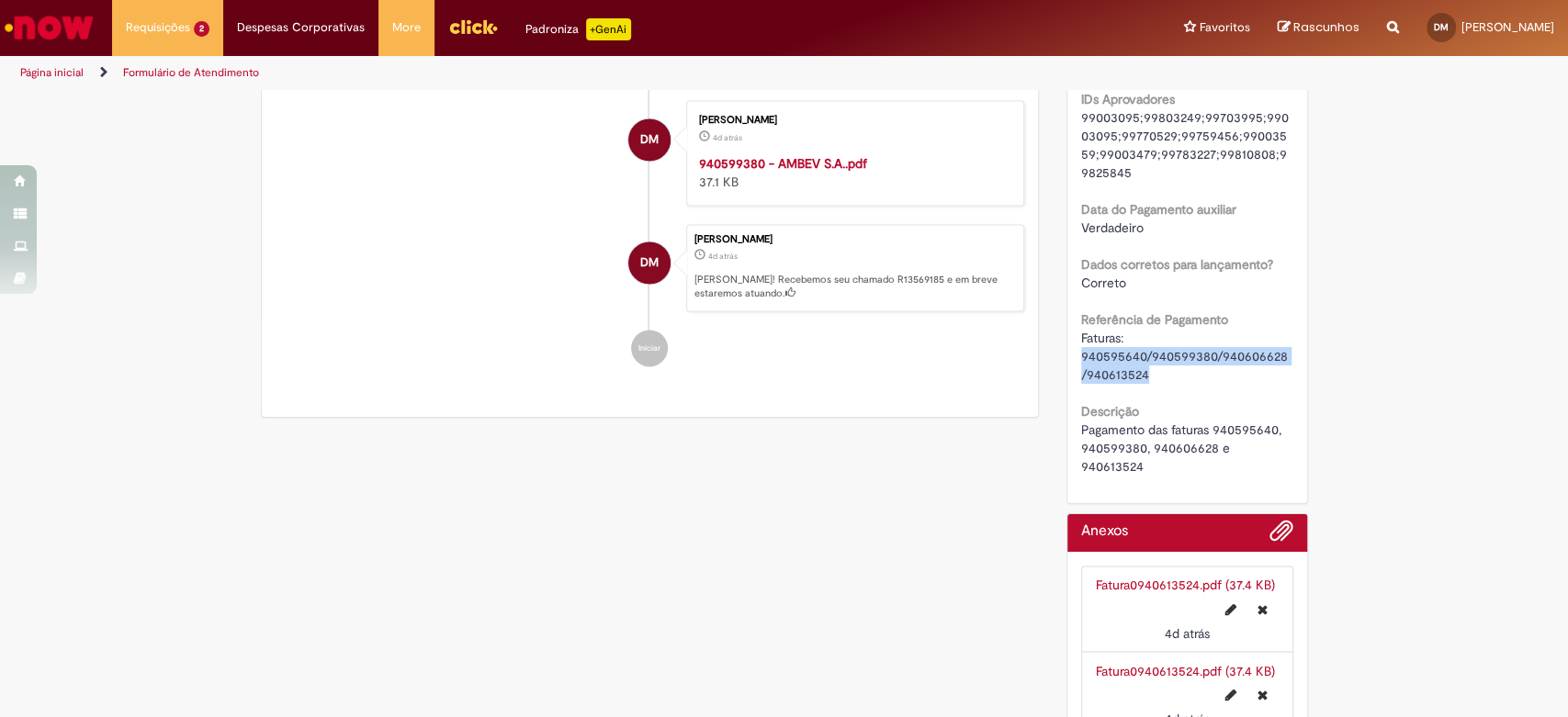
drag, startPoint x: 1143, startPoint y: 373, endPoint x: 1075, endPoint y: 357, distance: 69.9
click at [1082, 357] on div "Faturas: 940595640/940599380/940606628/940613524" at bounding box center [1188, 356] width 212 height 55
copy span "940595640/940599380/940606628/940613524"
click at [1104, 376] on span "Faturas: 940595640/940599380/940606628/940613524" at bounding box center [1185, 356] width 207 height 54
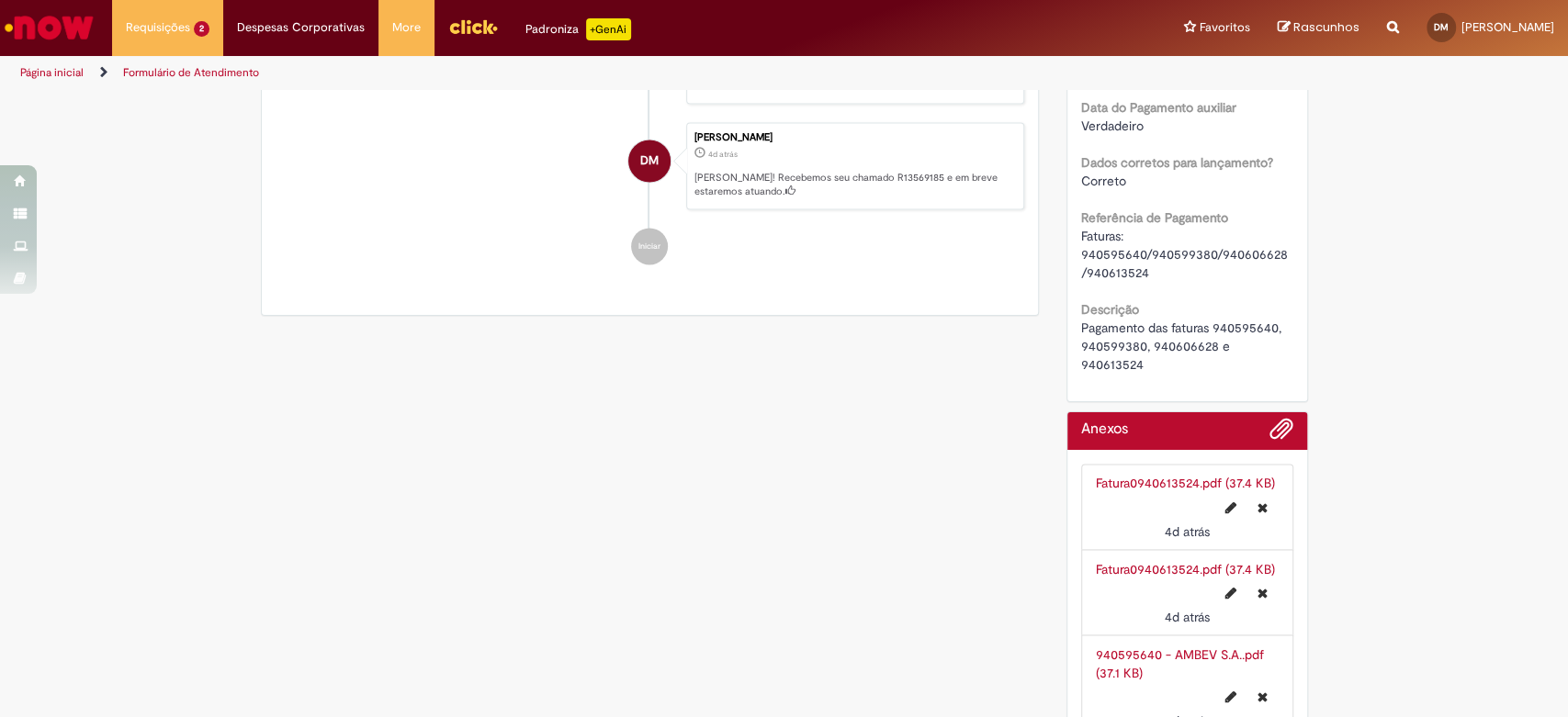
scroll to position [2041, 0]
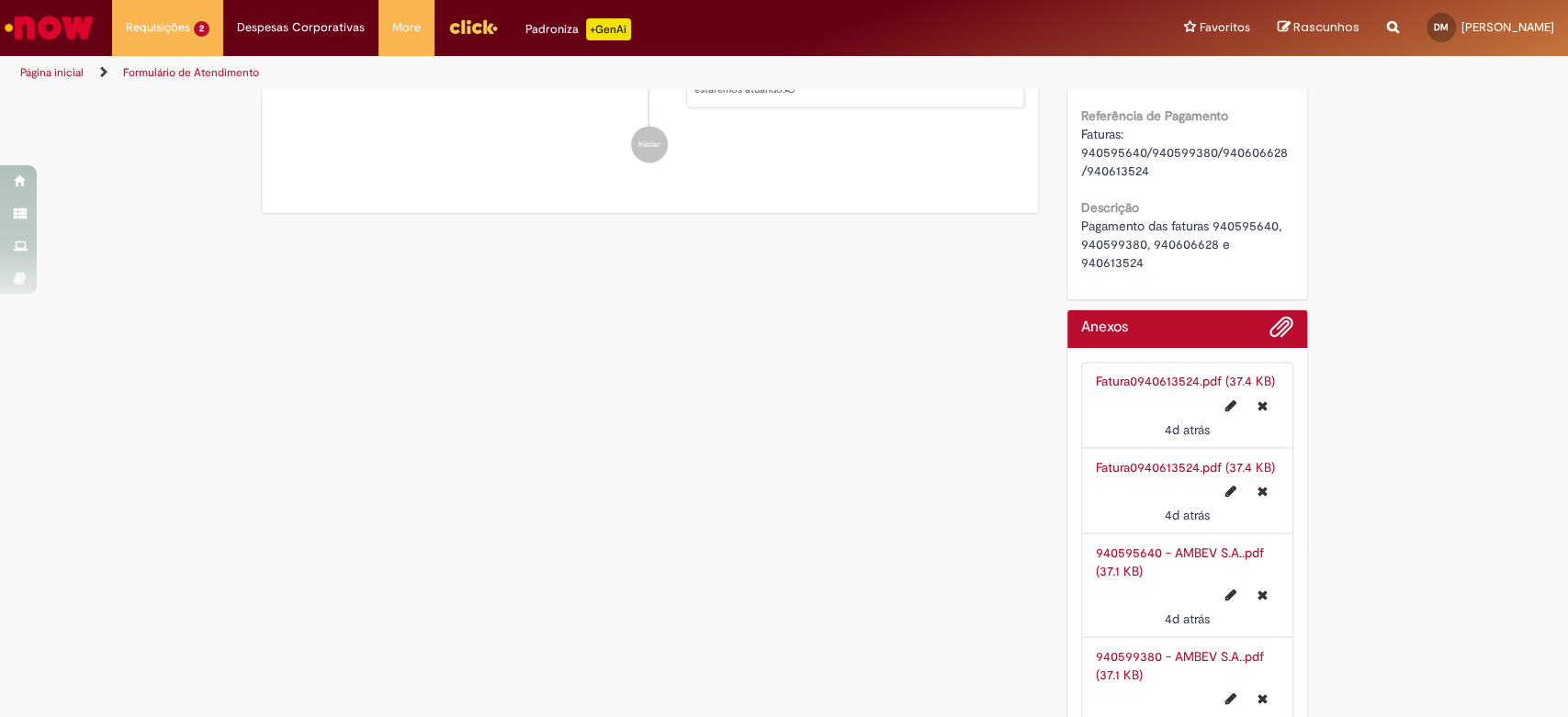
click at [1142, 373] on link "Fatura0940613524.pdf (37.4 KB)" at bounding box center [1186, 381] width 179 height 17
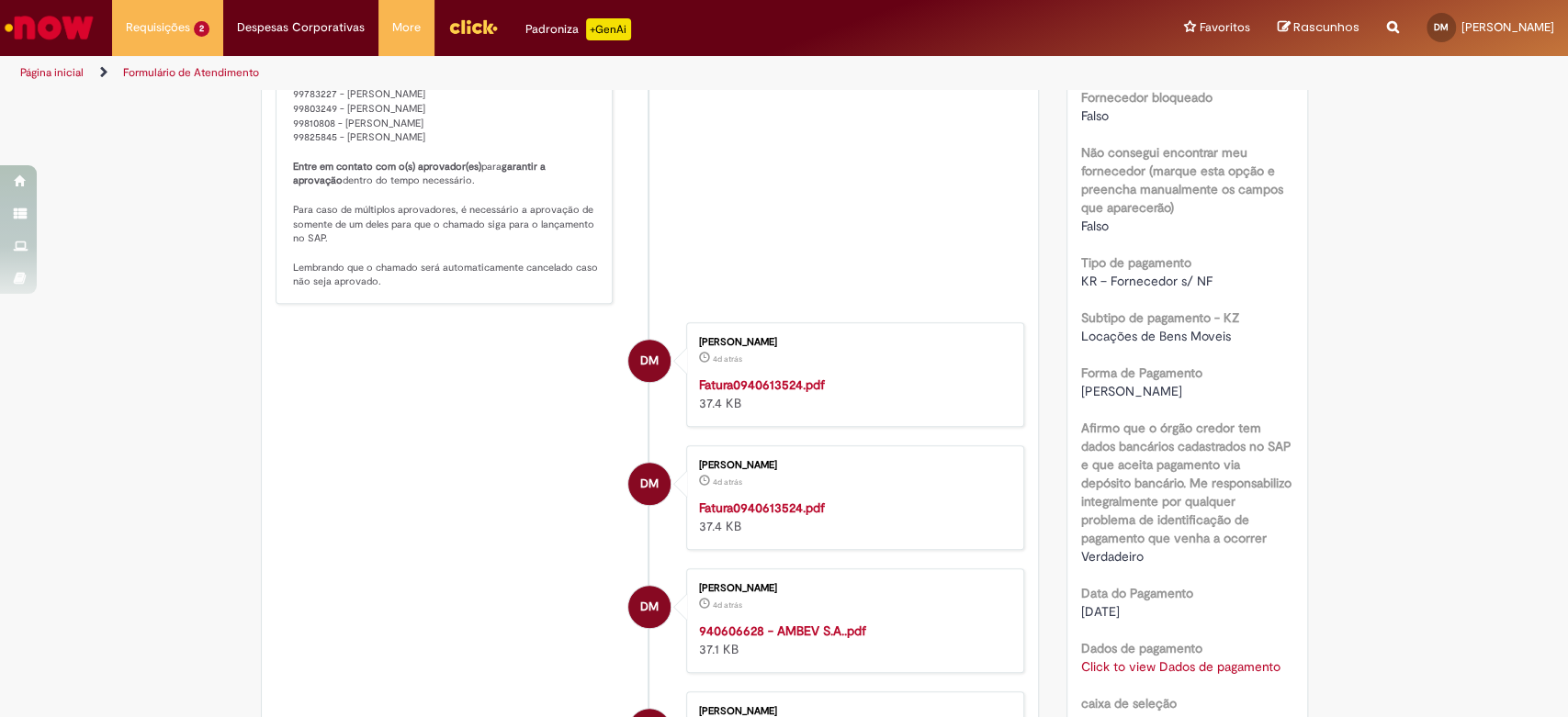
click at [1053, 274] on div "Detalhes do tíquete Sua solicitação foi enviada Número R13569185 Status Solucio…" at bounding box center [1188, 378] width 269 height 2818
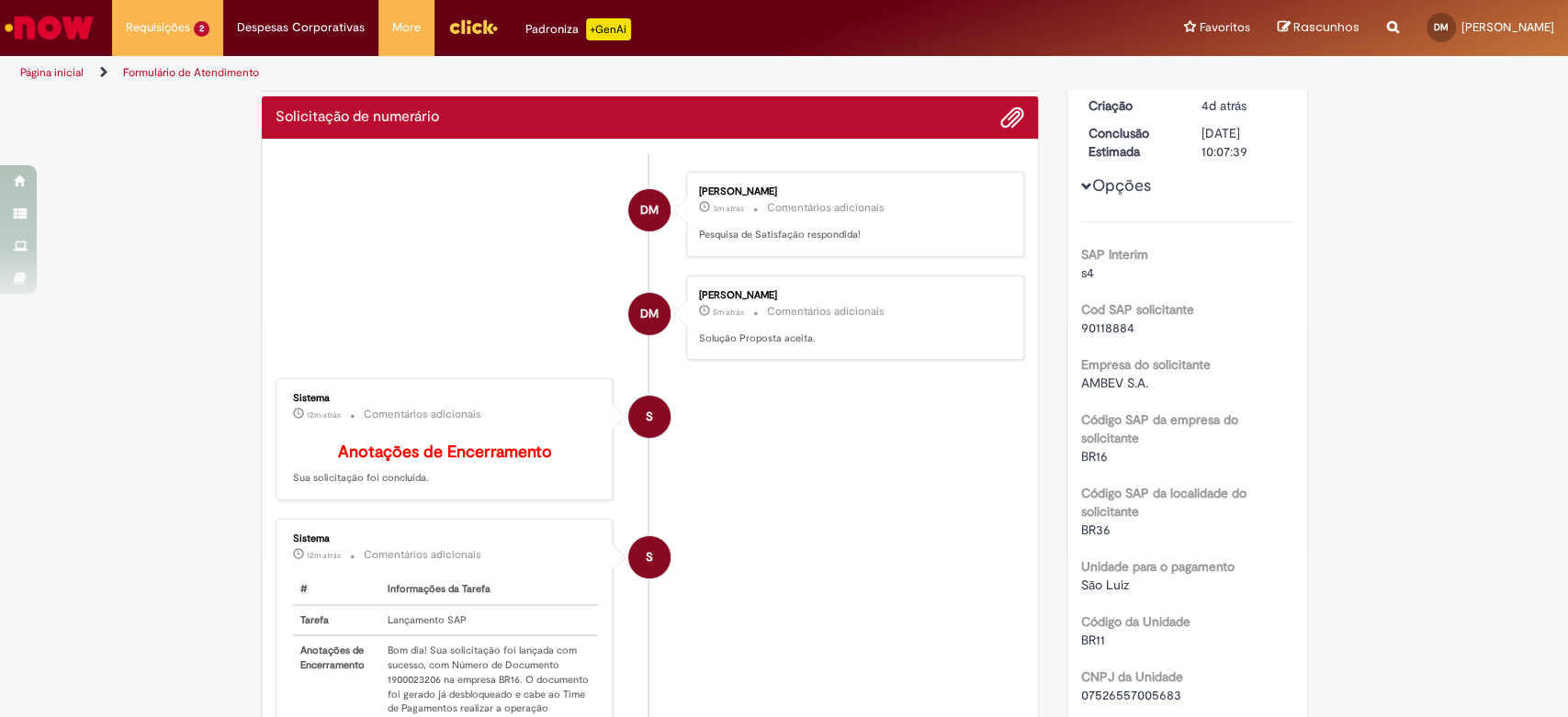
scroll to position [0, 0]
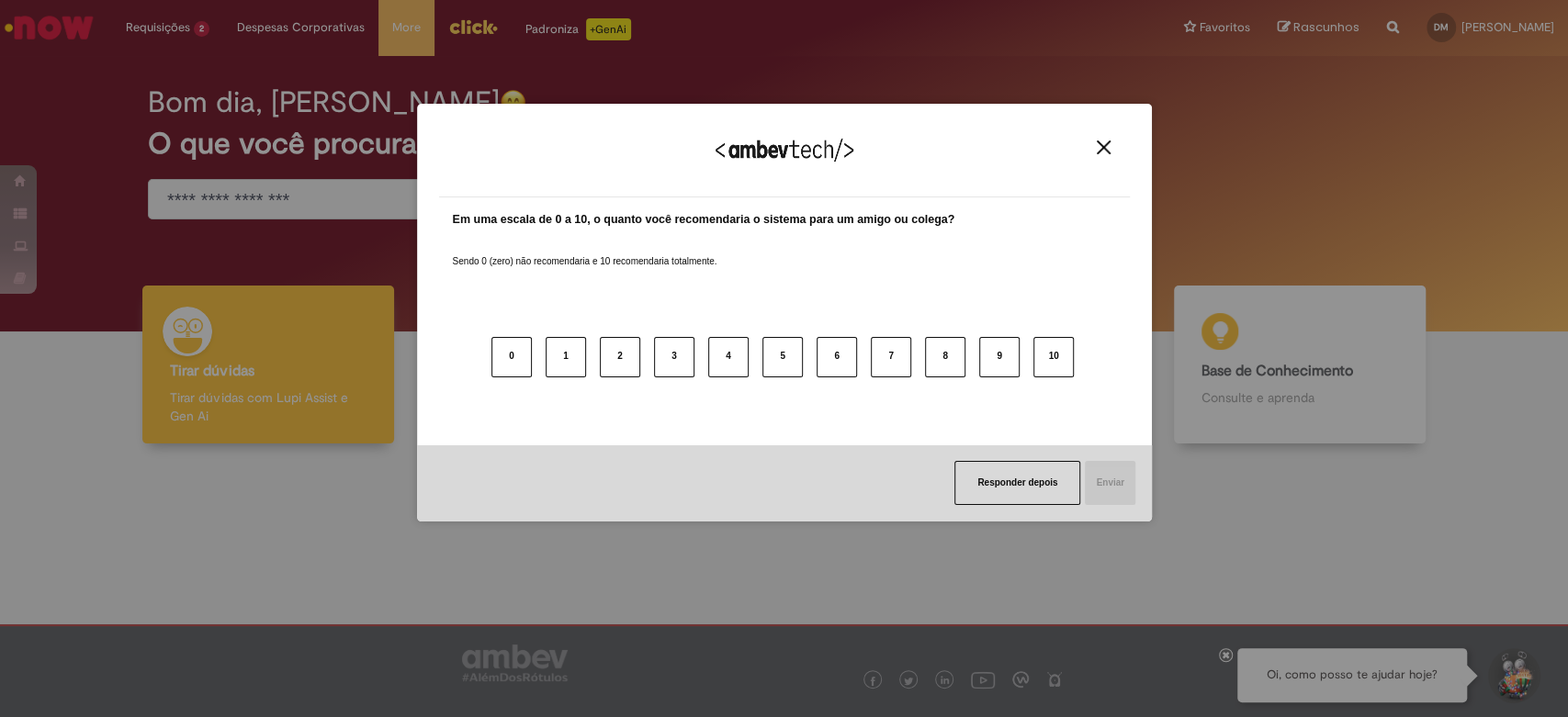
click at [1099, 150] on img "Close" at bounding box center [1104, 147] width 14 height 14
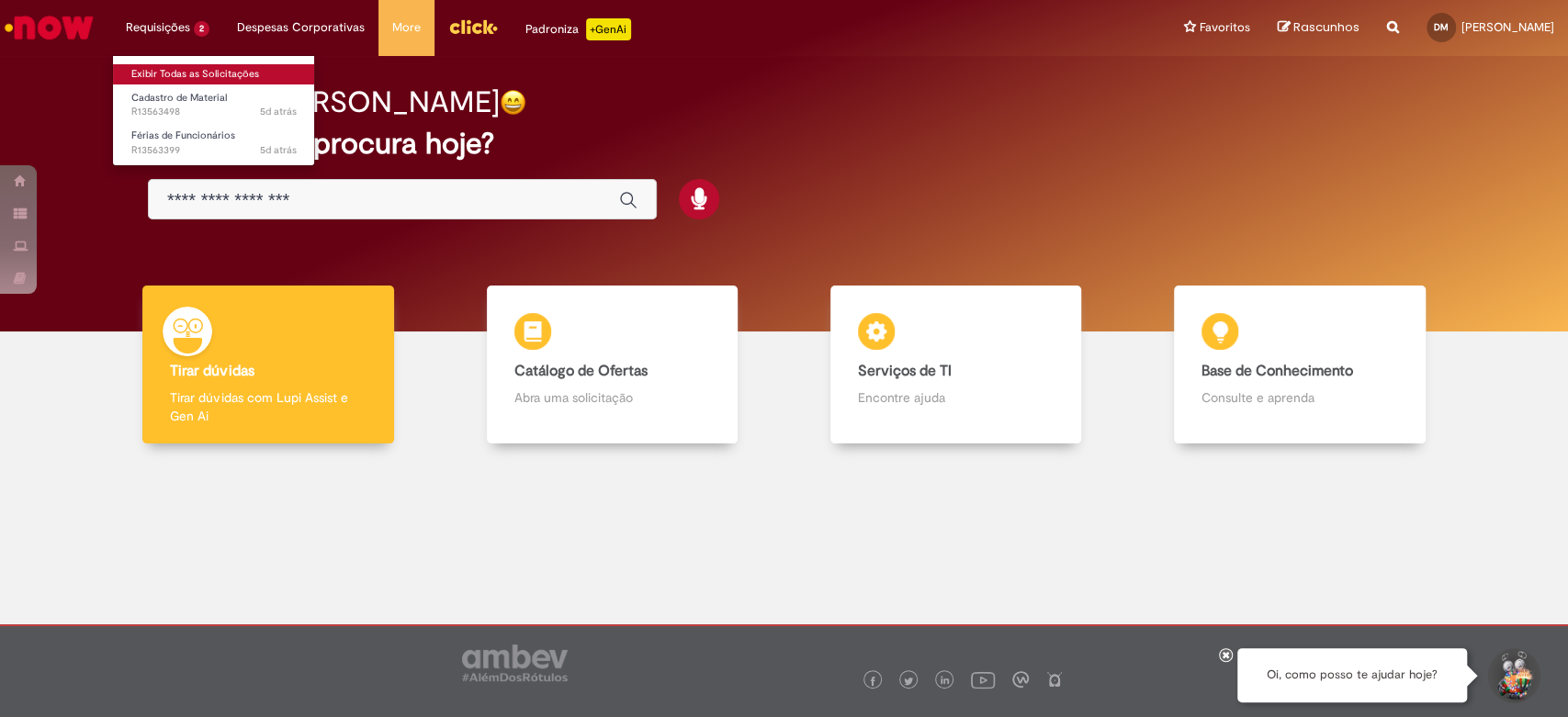
click at [174, 76] on link "Exibir Todas as Solicitações" at bounding box center [213, 75] width 202 height 20
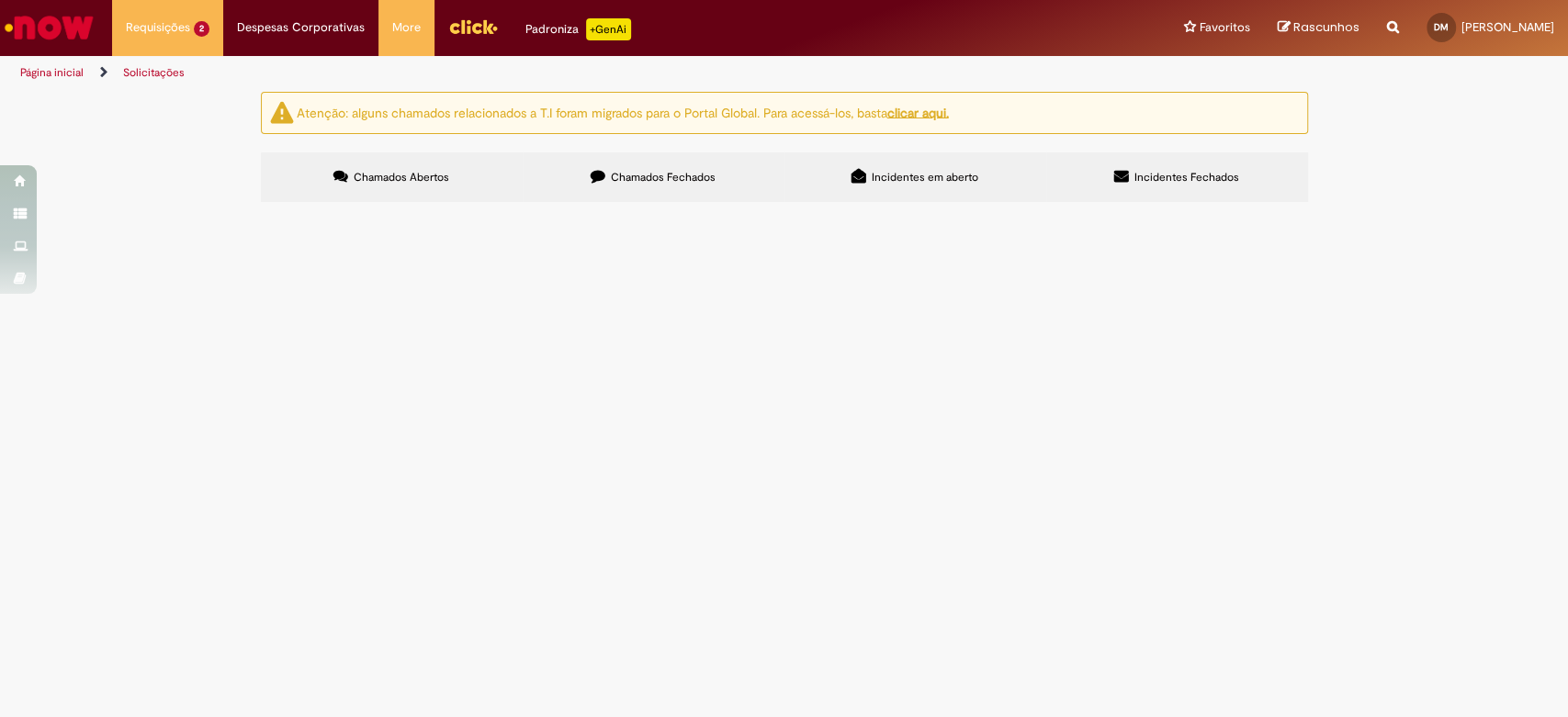
click at [643, 177] on span "Chamados Fechados" at bounding box center [663, 177] width 104 height 15
click at [0, 0] on span "Tive R$ 7.563,1 movimentado nas folhas referente ao mês 07 e 08. Sendo R$ 4.959…" at bounding box center [0, 0] width 0 height 0
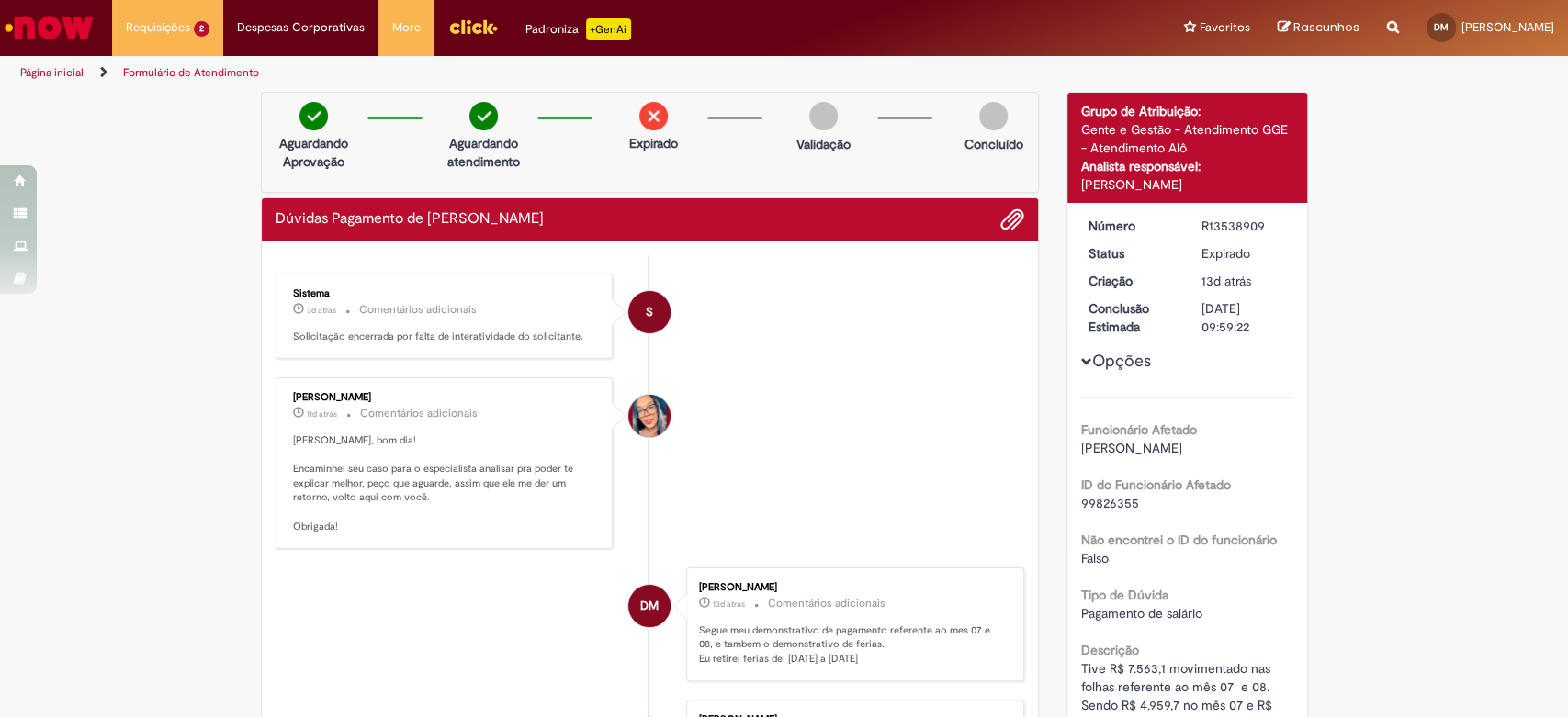
click at [669, 336] on li "S Sistema 3d atrás 3 dias atrás Comentários adicionais Solicitação encerrada po…" at bounding box center [651, 317] width 749 height 86
click at [829, 481] on li "Maira Priscila Da Silva Arnaldo 11d atrás 11 dias atrás Comentários adicionais …" at bounding box center [651, 463] width 749 height 172
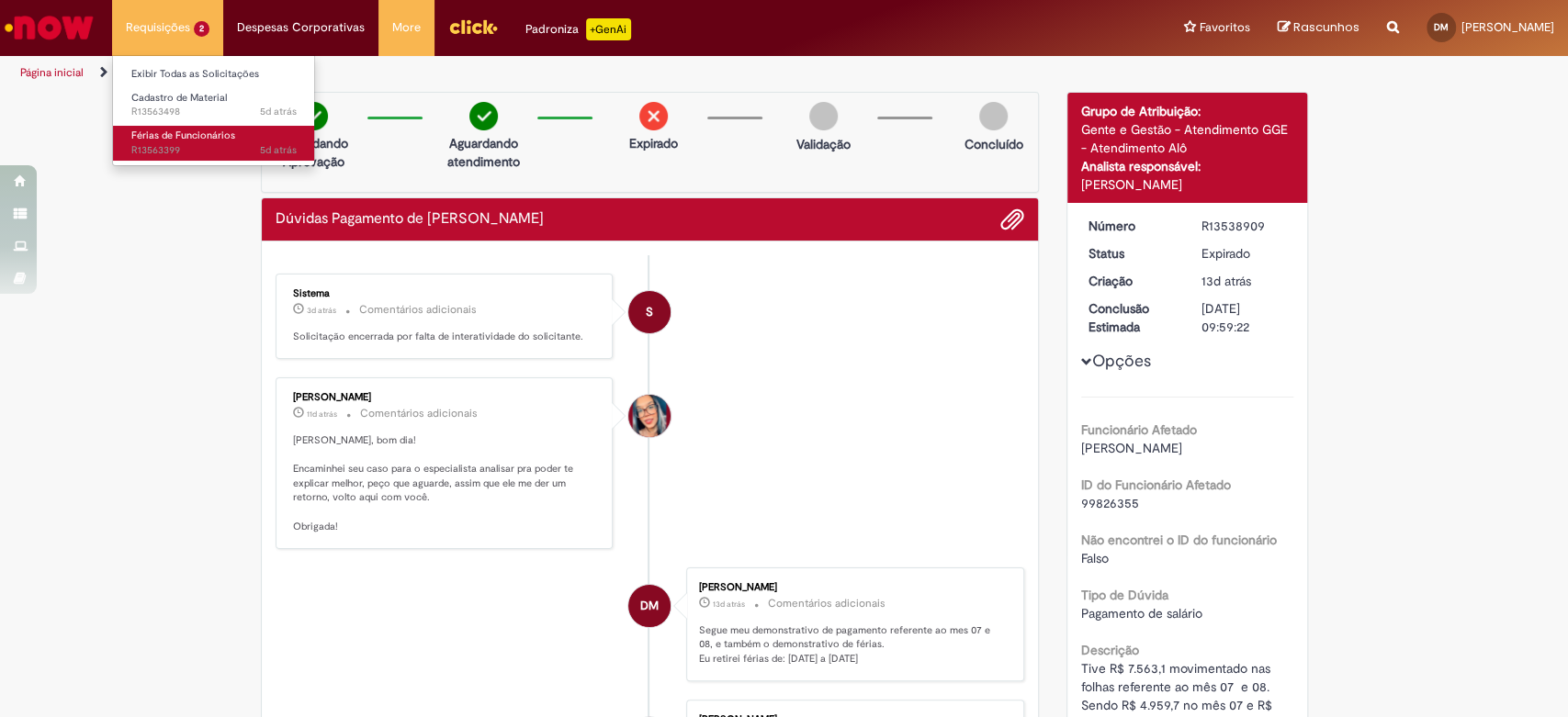
click at [197, 128] on span "Férias de Funcionários" at bounding box center [183, 135] width 103 height 14
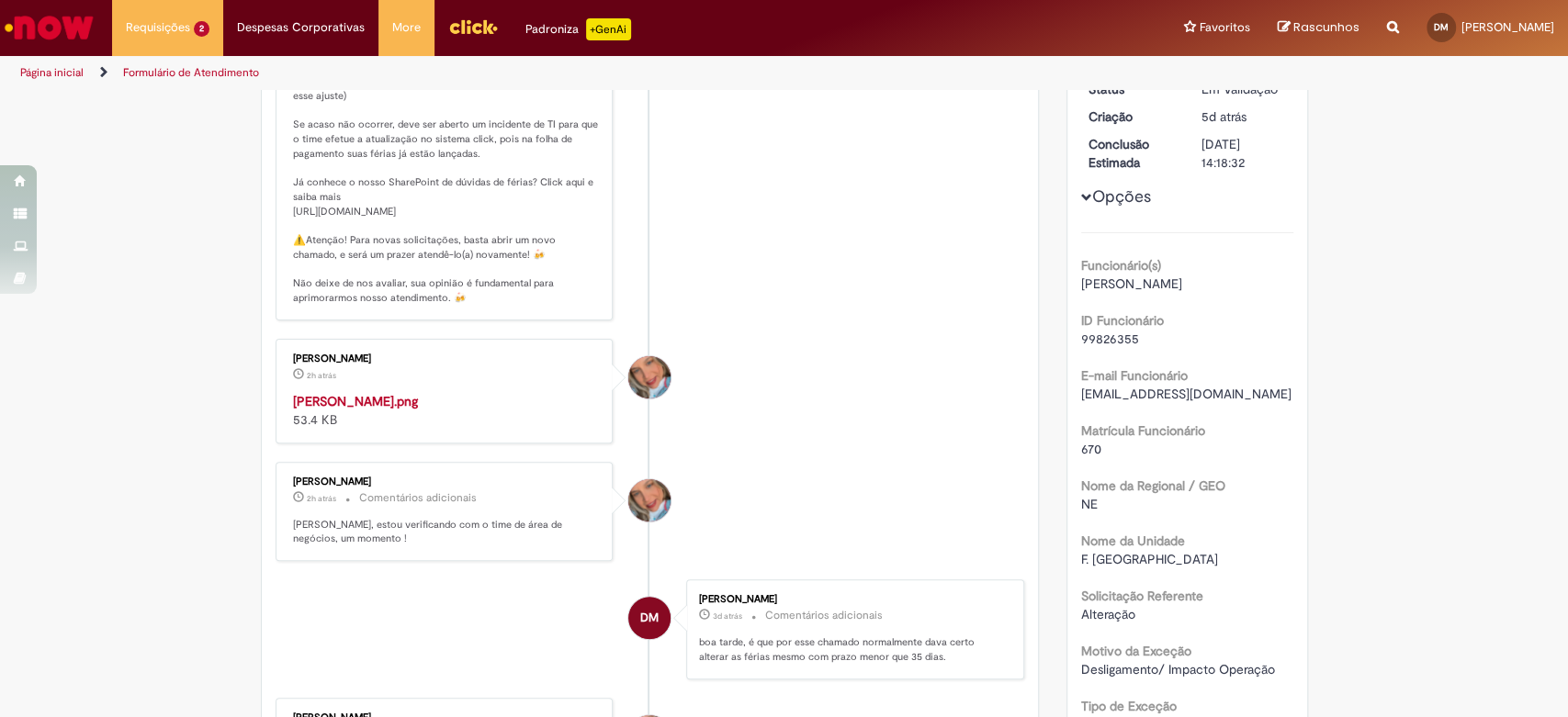
scroll to position [408, 0]
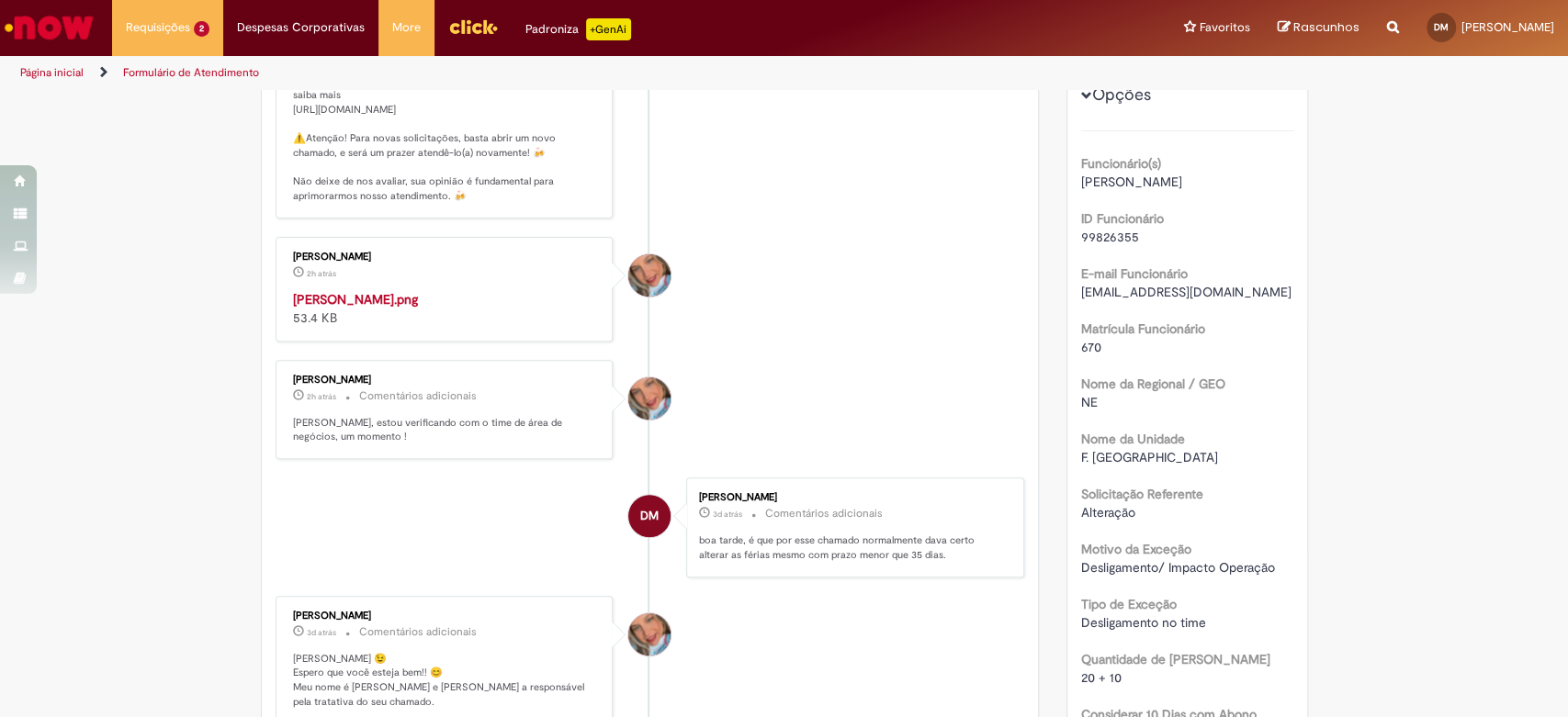
click at [348, 307] on strong "Ferias Douglas.png" at bounding box center [355, 300] width 125 height 17
